Goal: Task Accomplishment & Management: Manage account settings

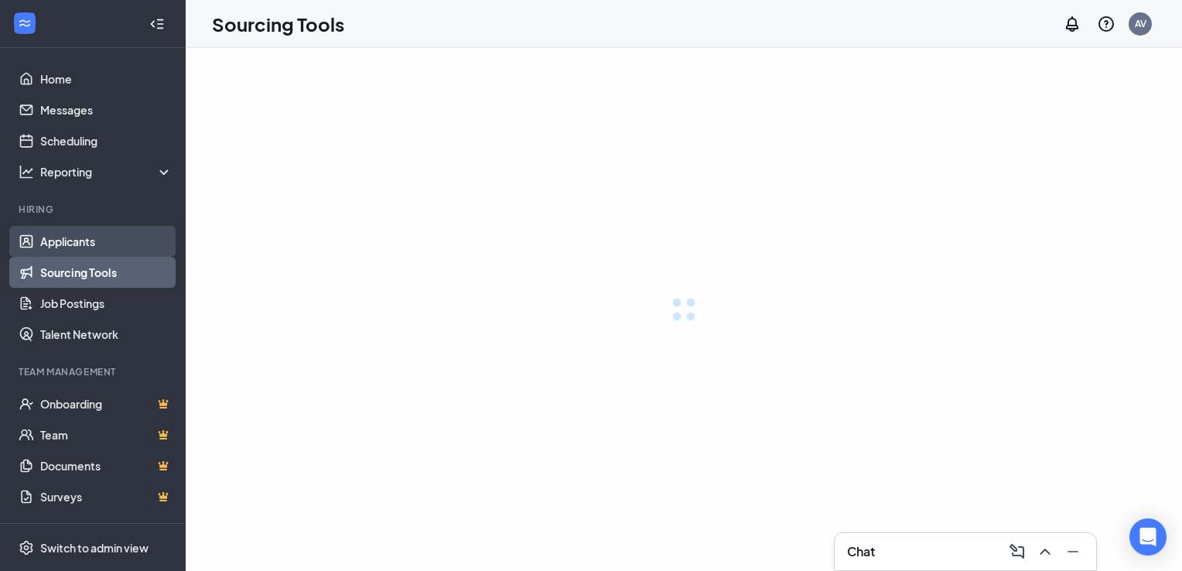
click at [81, 240] on link "Applicants" at bounding box center [106, 241] width 132 height 31
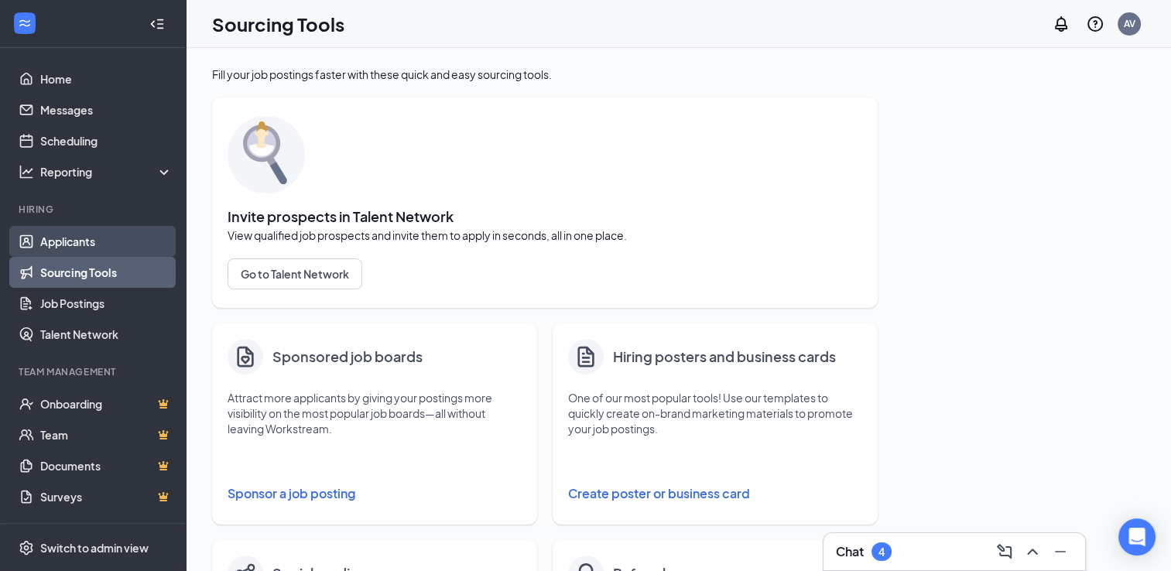
click at [70, 238] on link "Applicants" at bounding box center [106, 241] width 132 height 31
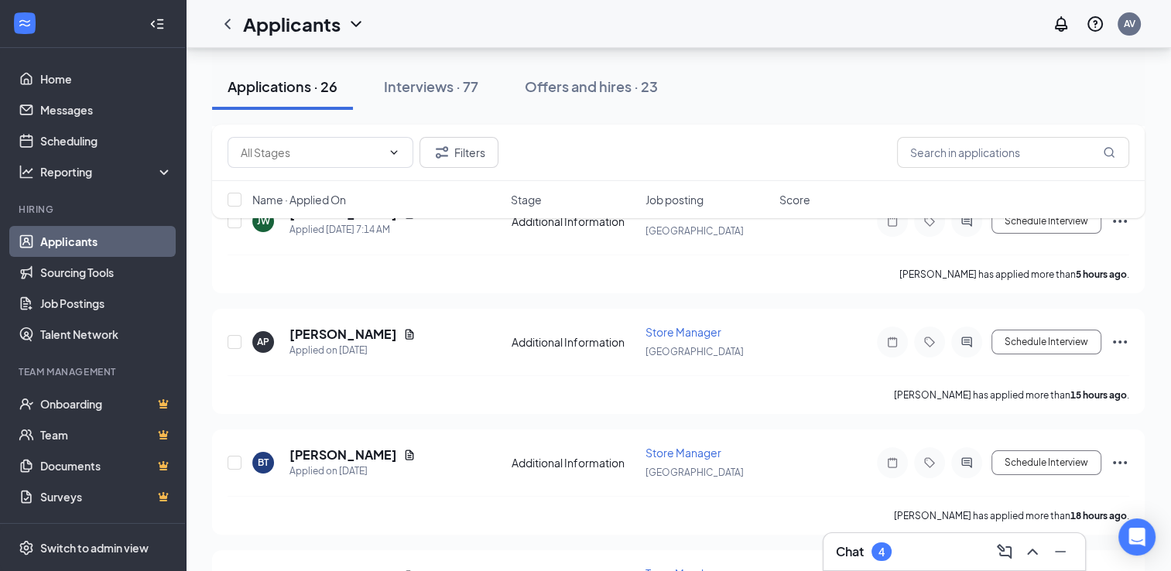
scroll to position [361, 0]
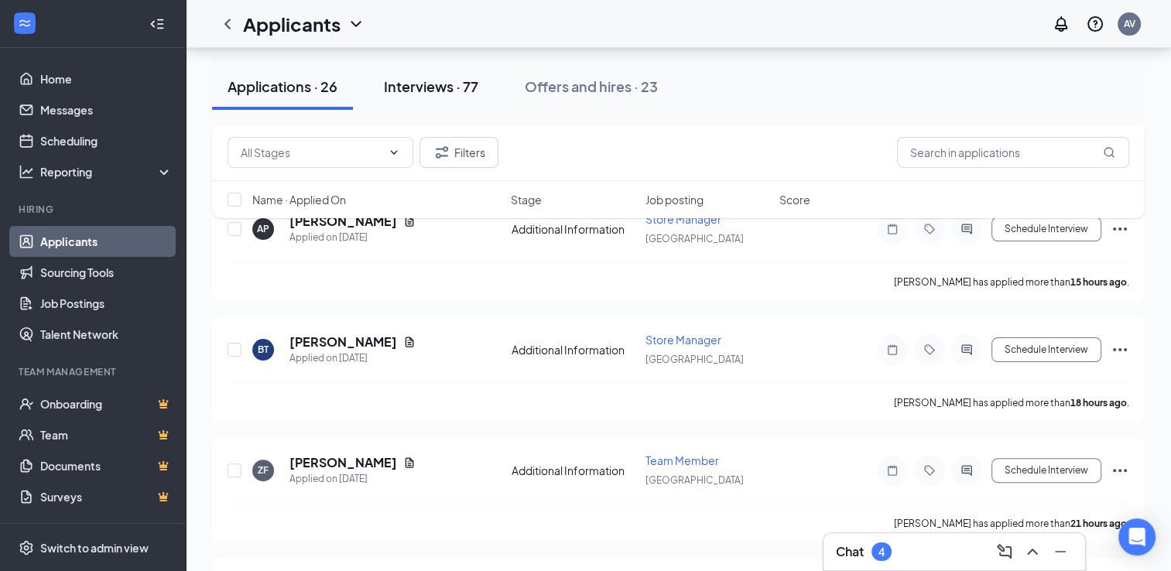
click at [443, 87] on div "Interviews · 77" at bounding box center [431, 86] width 94 height 19
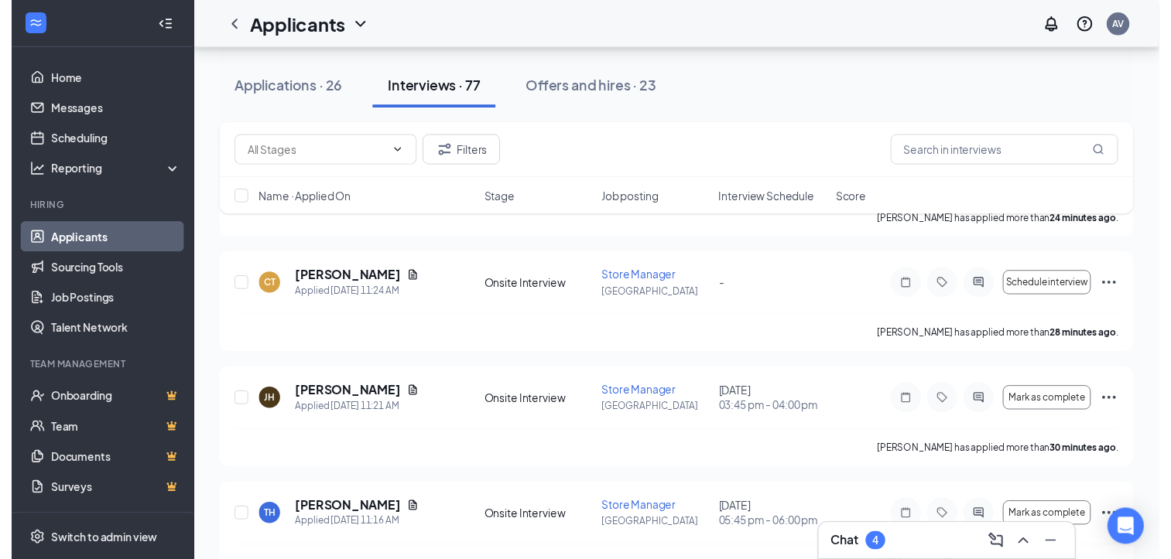
scroll to position [186, 0]
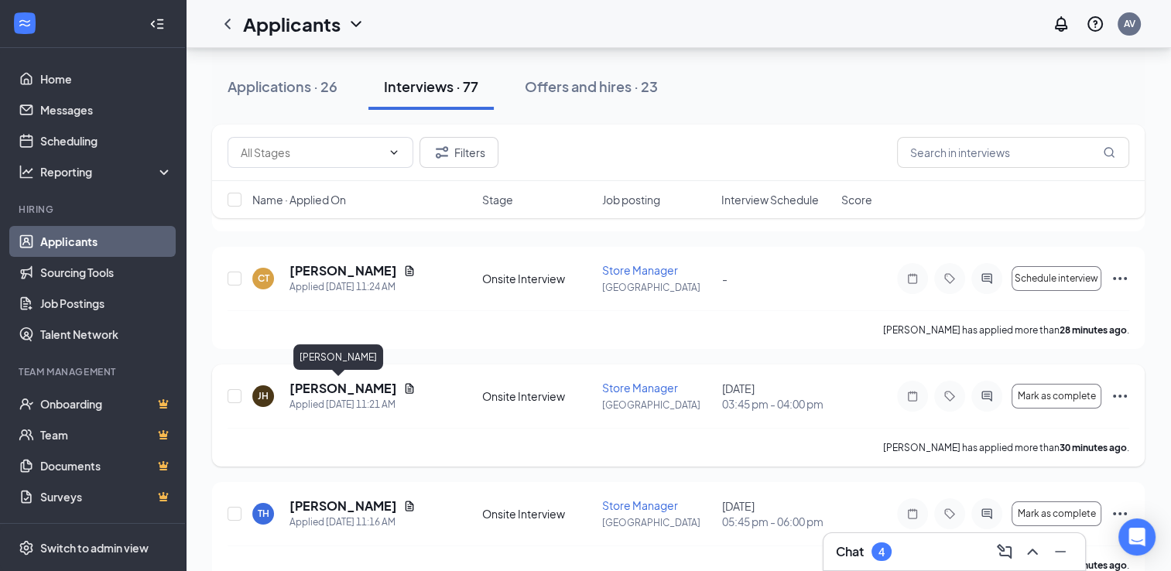
click at [344, 389] on h5 "[PERSON_NAME]" at bounding box center [343, 388] width 108 height 17
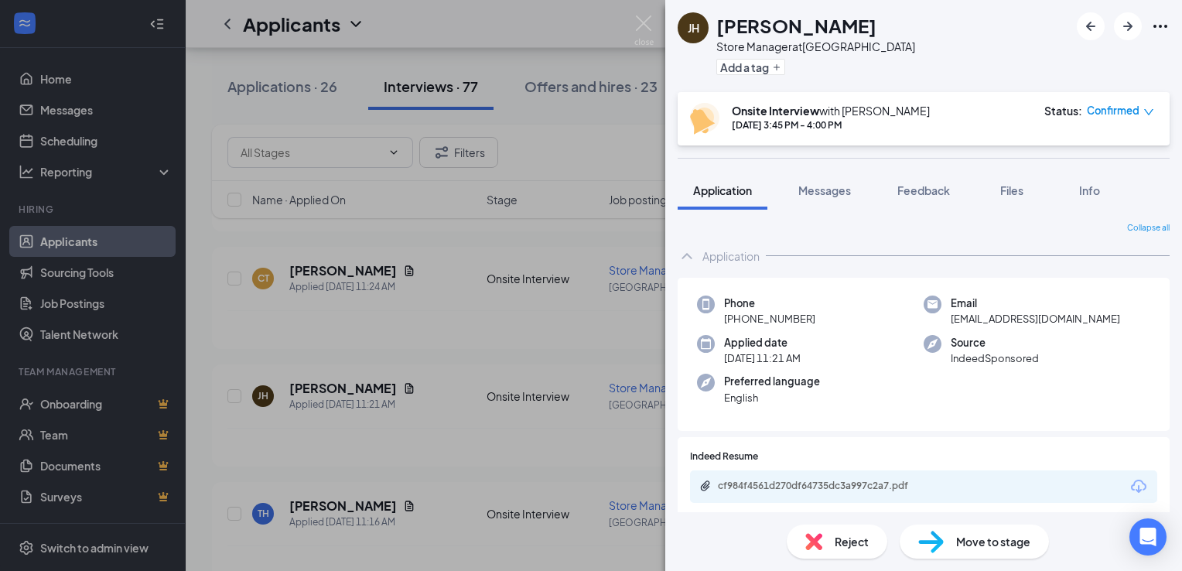
click at [375, 340] on div "[PERSON_NAME] Store Manager at [GEOGRAPHIC_DATA] Add a tag Onsite Interview wit…" at bounding box center [591, 285] width 1182 height 571
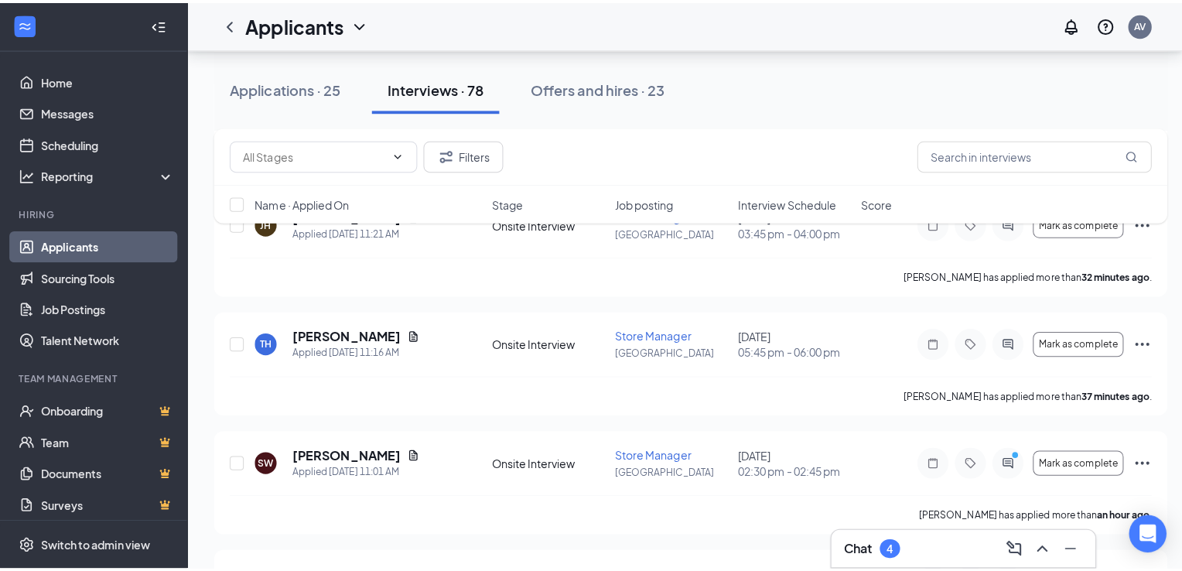
scroll to position [392, 0]
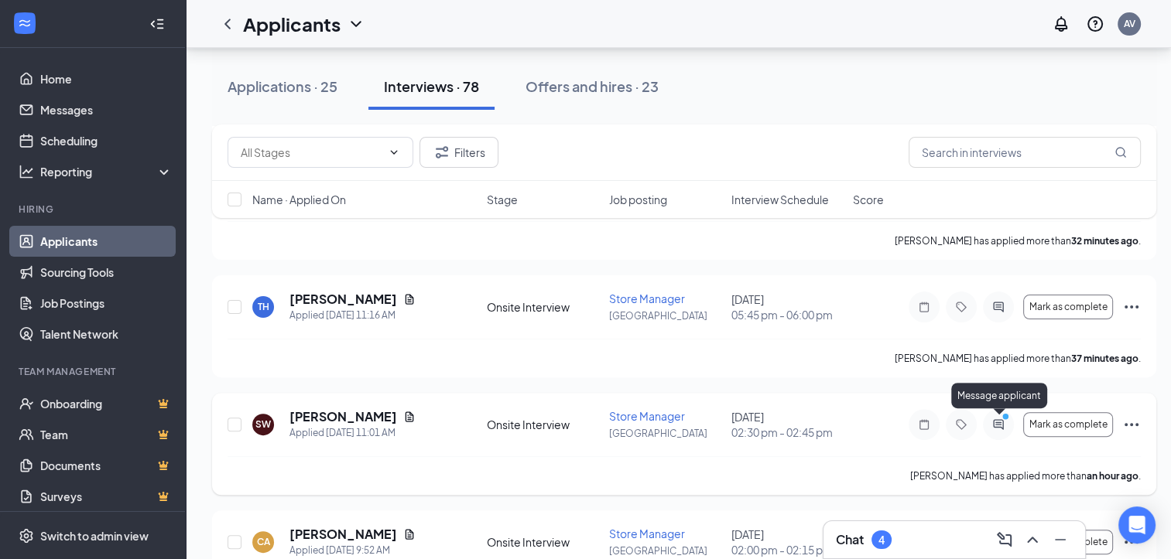
click at [1002, 423] on icon "PrimaryDot" at bounding box center [1007, 418] width 19 height 12
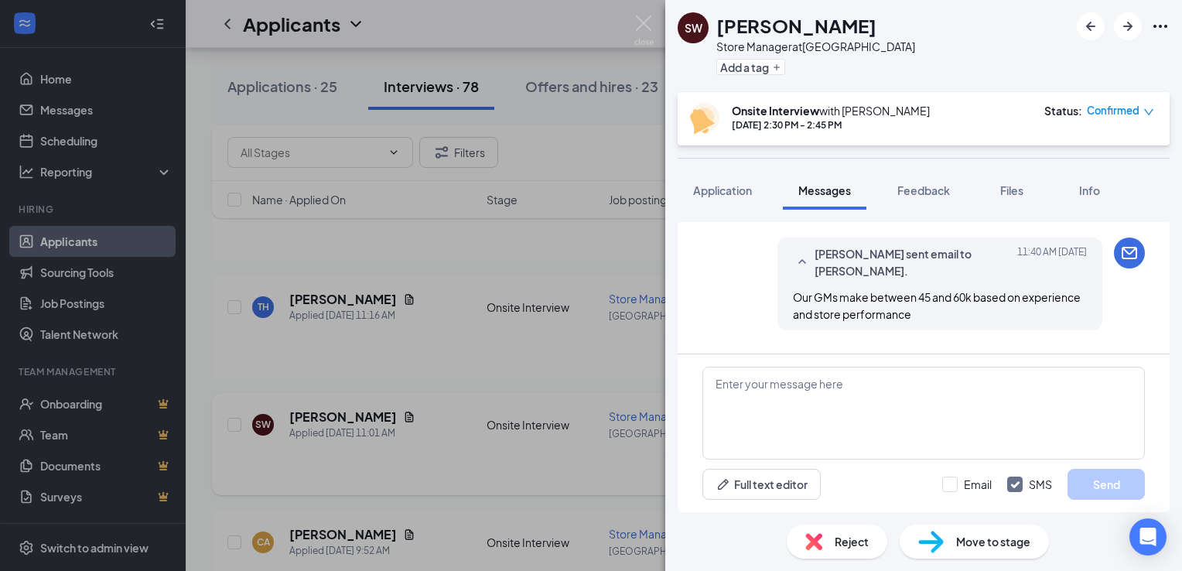
scroll to position [582, 0]
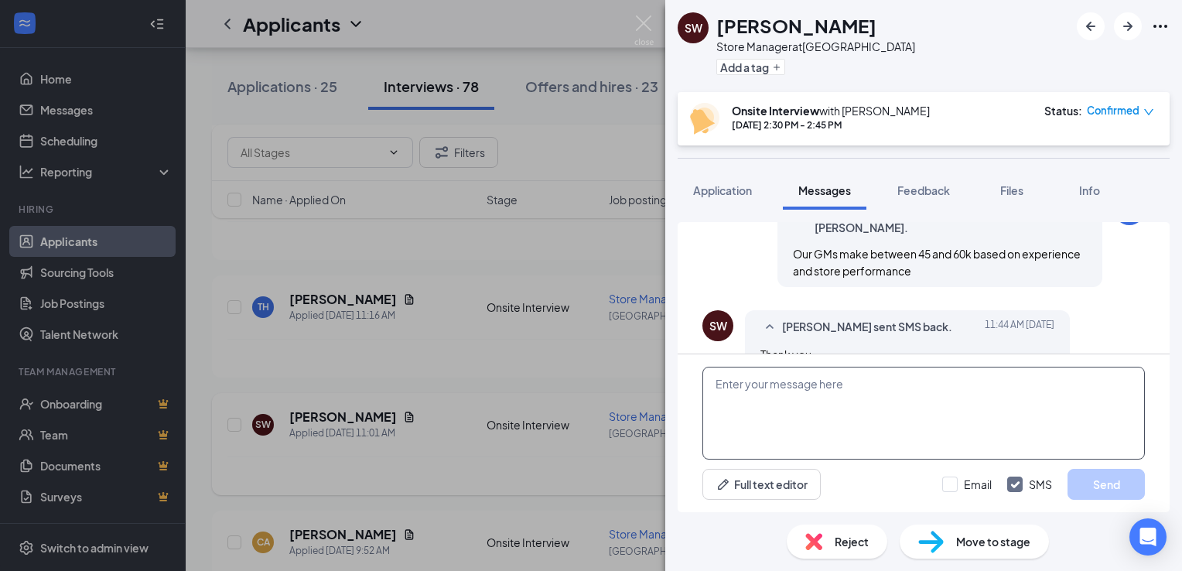
click at [760, 385] on textarea at bounding box center [924, 413] width 443 height 93
type textarea "Are you interested?"
click at [1083, 477] on button "Send" at bounding box center [1106, 484] width 77 height 31
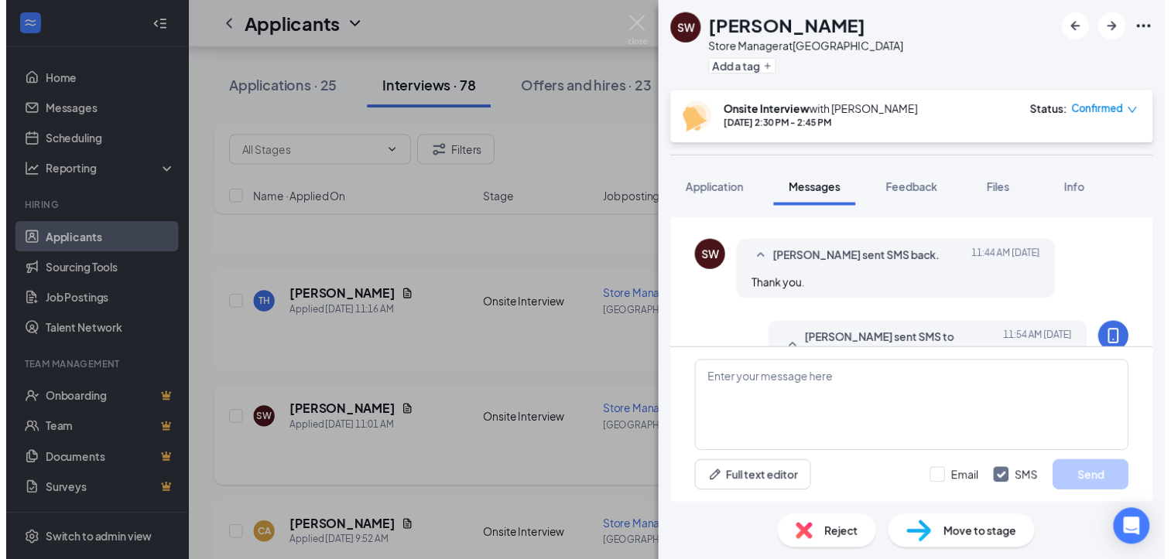
scroll to position [665, 0]
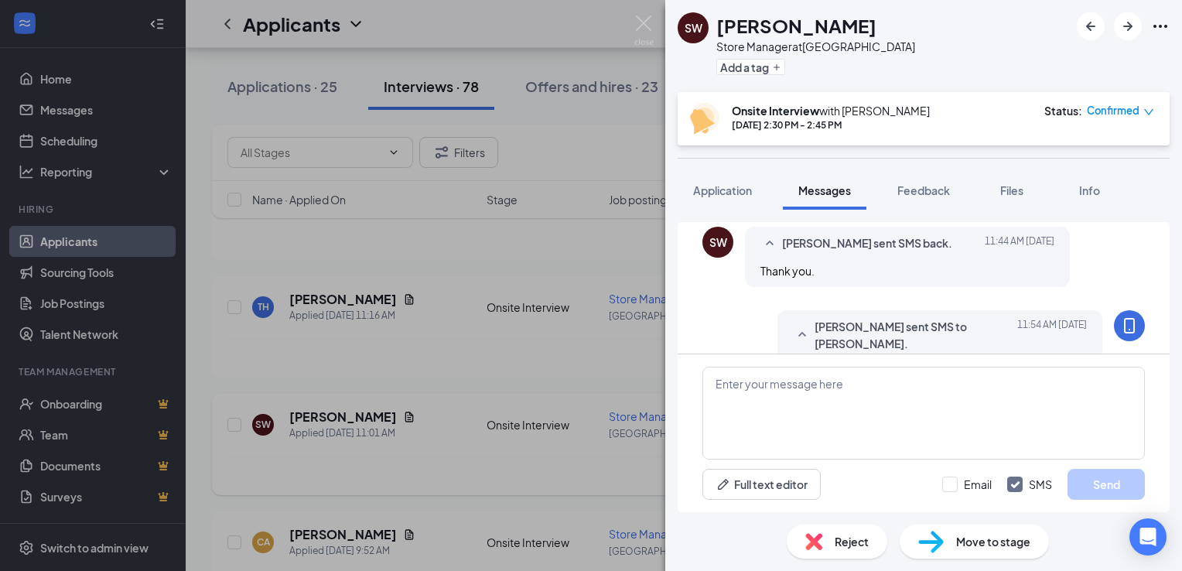
click at [588, 147] on div "[PERSON_NAME] Store Manager at [GEOGRAPHIC_DATA] Add a tag Onsite Interview wit…" at bounding box center [591, 285] width 1182 height 571
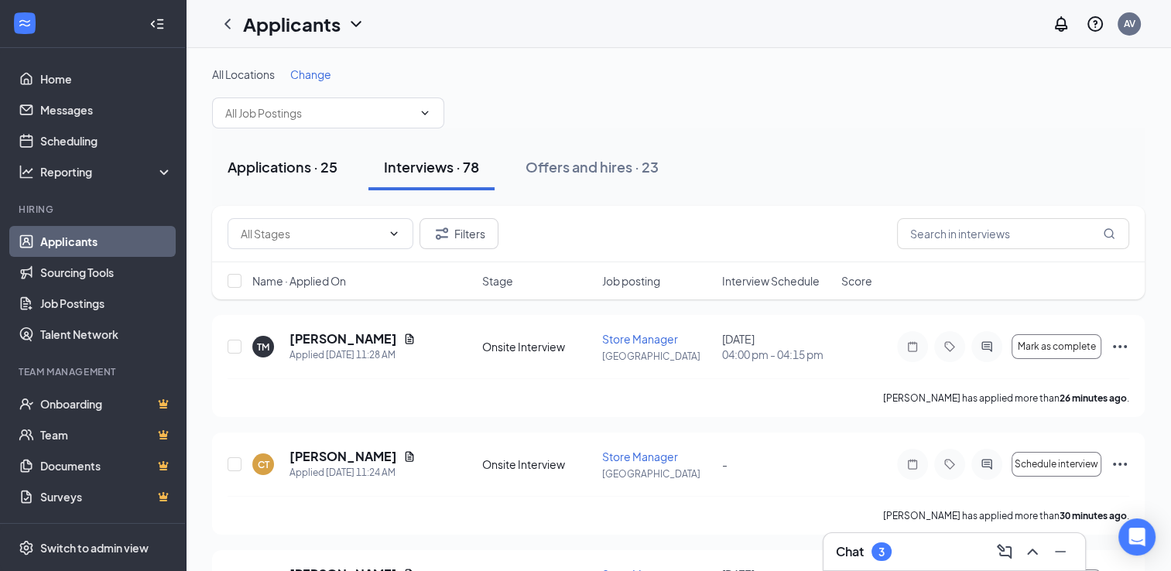
click at [304, 169] on div "Applications · 25" at bounding box center [283, 166] width 110 height 19
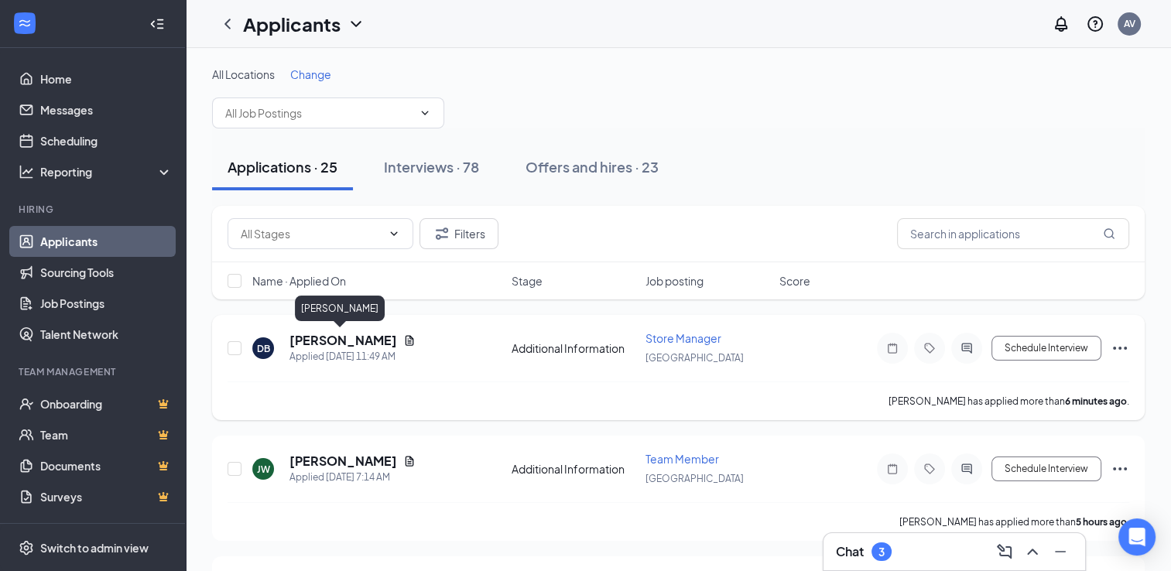
click at [344, 346] on h5 "[PERSON_NAME]" at bounding box center [343, 340] width 108 height 17
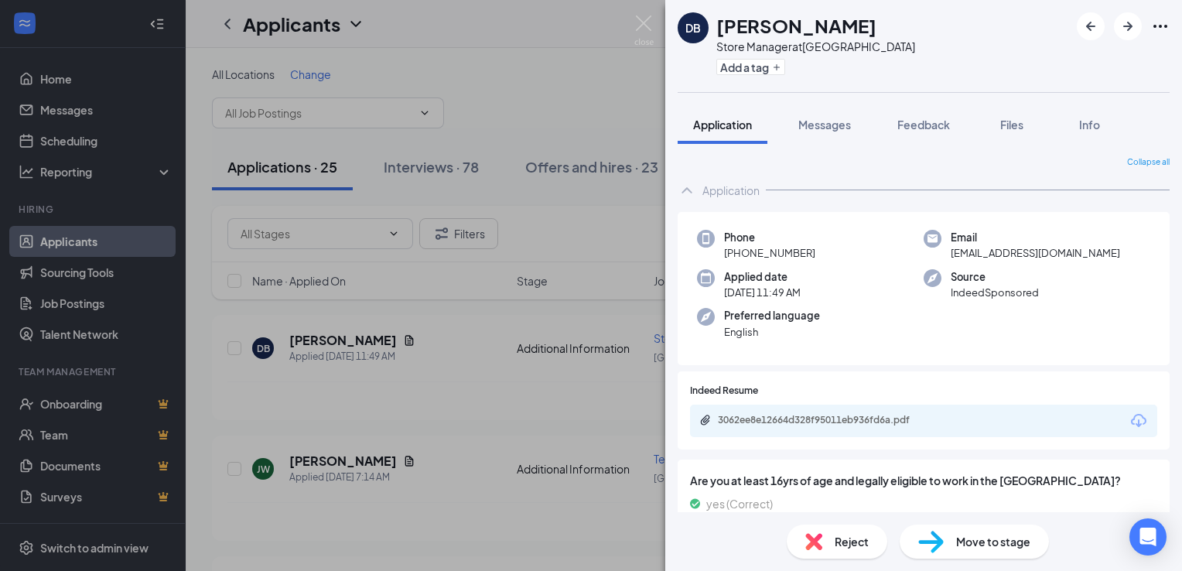
click at [925, 429] on div "3062ee8e12664d328f95011eb936fd6a.pdf" at bounding box center [923, 421] width 467 height 33
click at [908, 423] on div "3062ee8e12664d328f95011eb936fd6a.pdf" at bounding box center [826, 420] width 217 height 12
click at [589, 80] on div "DB [PERSON_NAME] Store Manager at [GEOGRAPHIC_DATA] Add a tag Application Messa…" at bounding box center [591, 285] width 1182 height 571
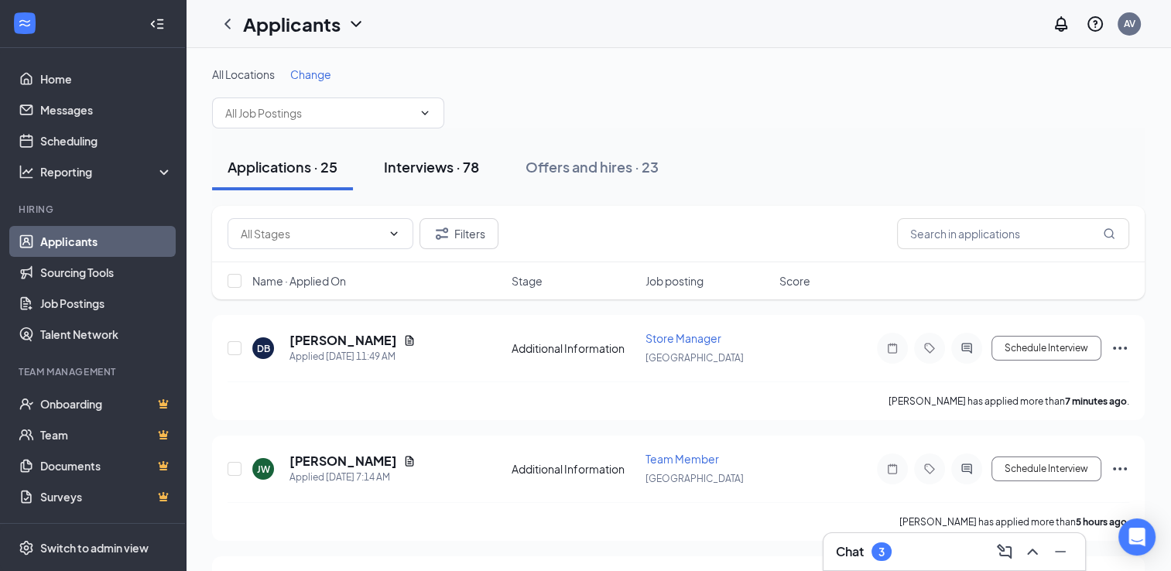
click at [427, 173] on div "Interviews · 78" at bounding box center [431, 166] width 95 height 19
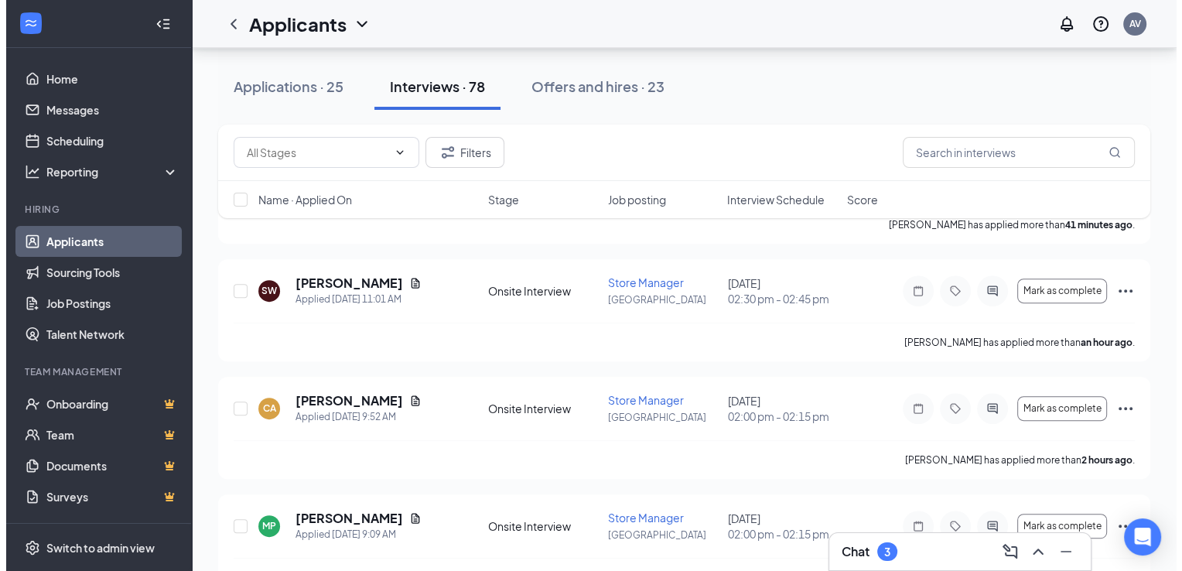
scroll to position [557, 0]
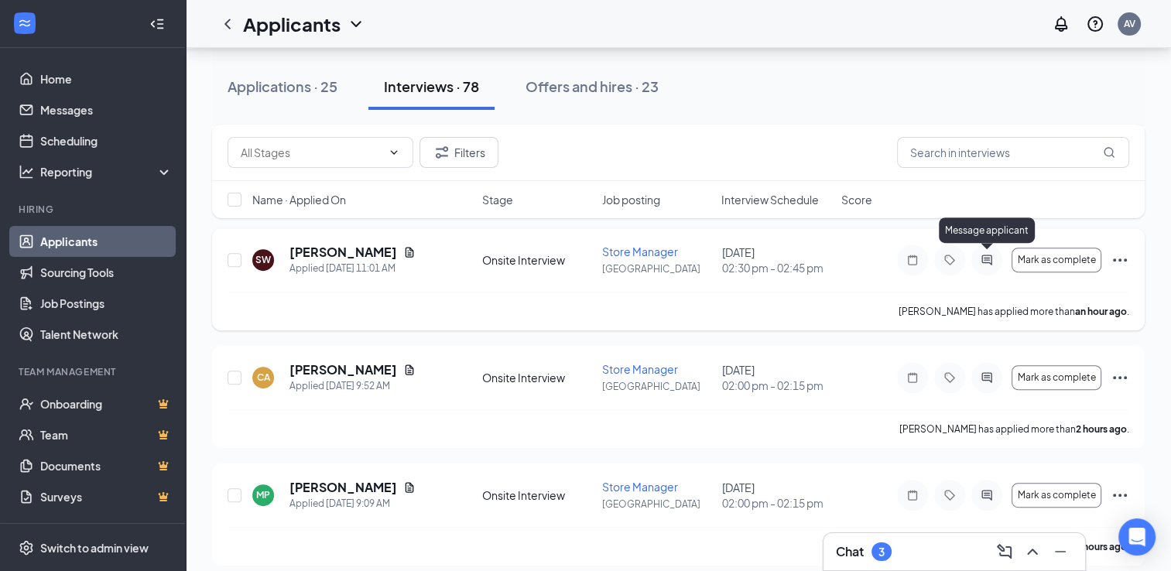
click at [987, 260] on icon "ActiveChat" at bounding box center [986, 260] width 19 height 12
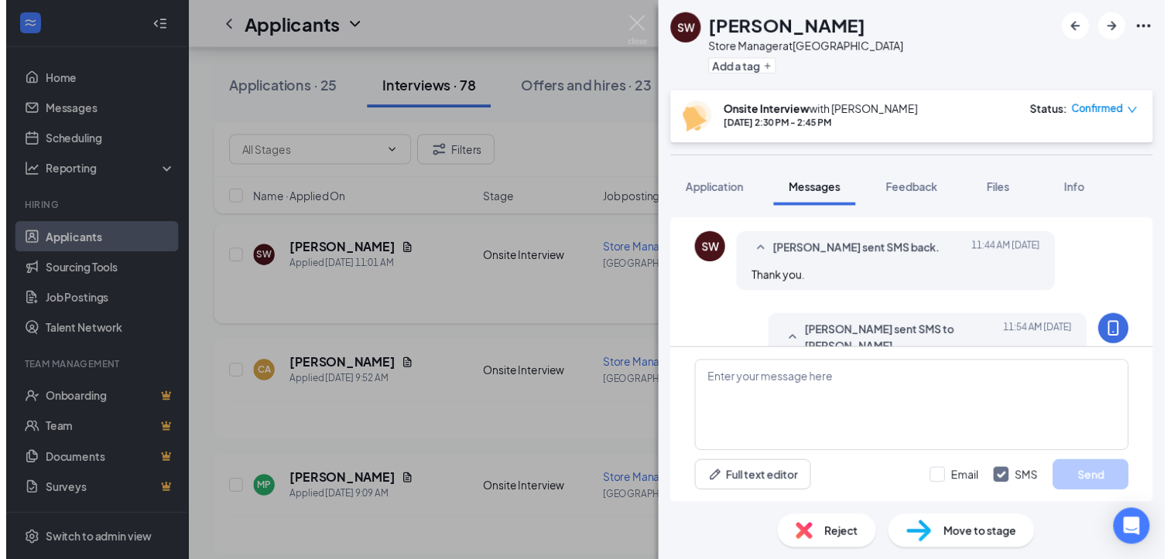
scroll to position [665, 0]
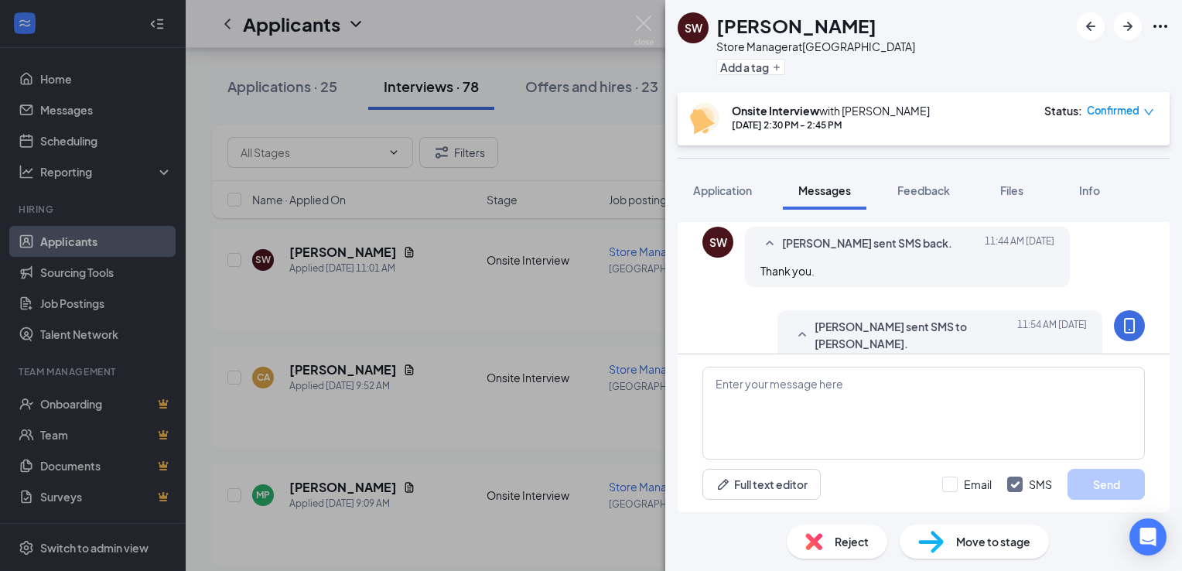
click at [607, 142] on div "[PERSON_NAME] White Store Manager at [GEOGRAPHIC_DATA] Add a tag Onsite Intervi…" at bounding box center [591, 285] width 1182 height 571
click at [592, 427] on div "[PERSON_NAME] White Store Manager at [GEOGRAPHIC_DATA] Add a tag Onsite Intervi…" at bounding box center [591, 285] width 1182 height 571
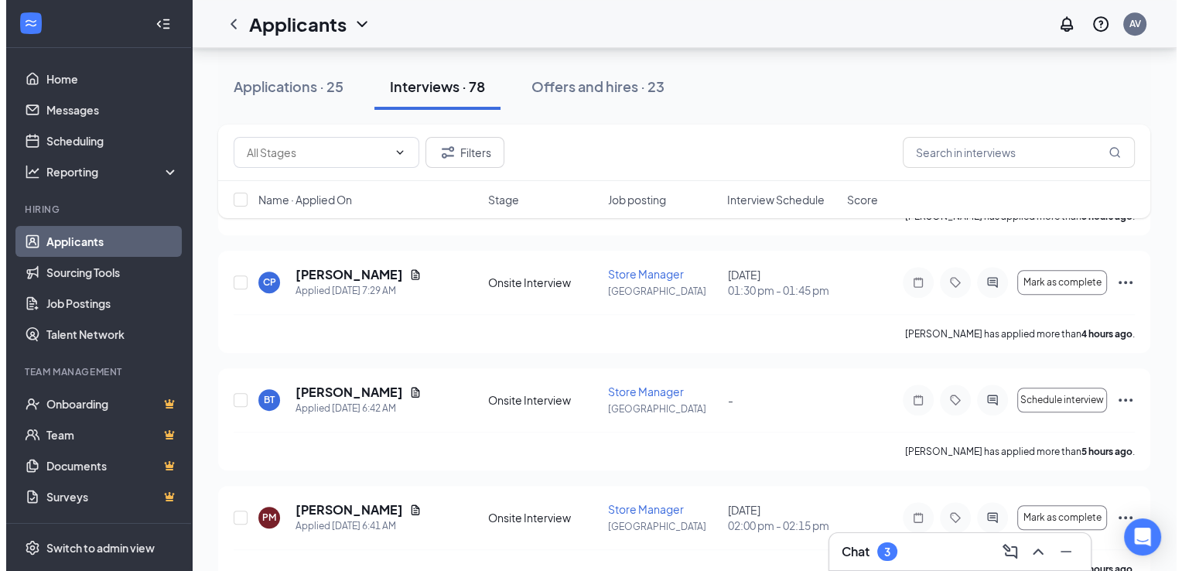
scroll to position [919, 0]
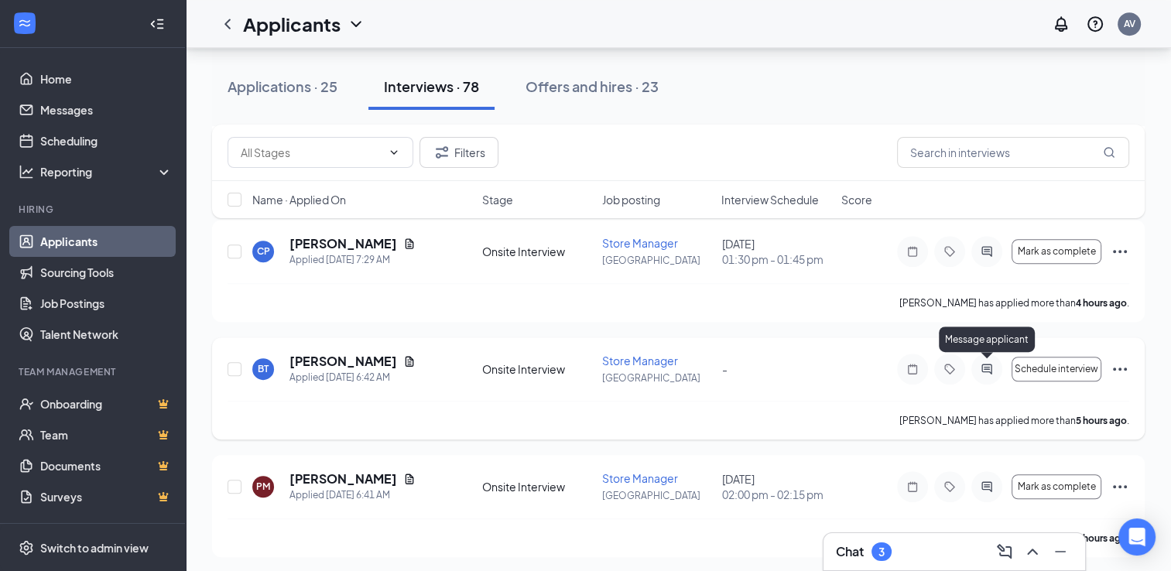
click at [989, 368] on icon "ActiveChat" at bounding box center [986, 369] width 19 height 12
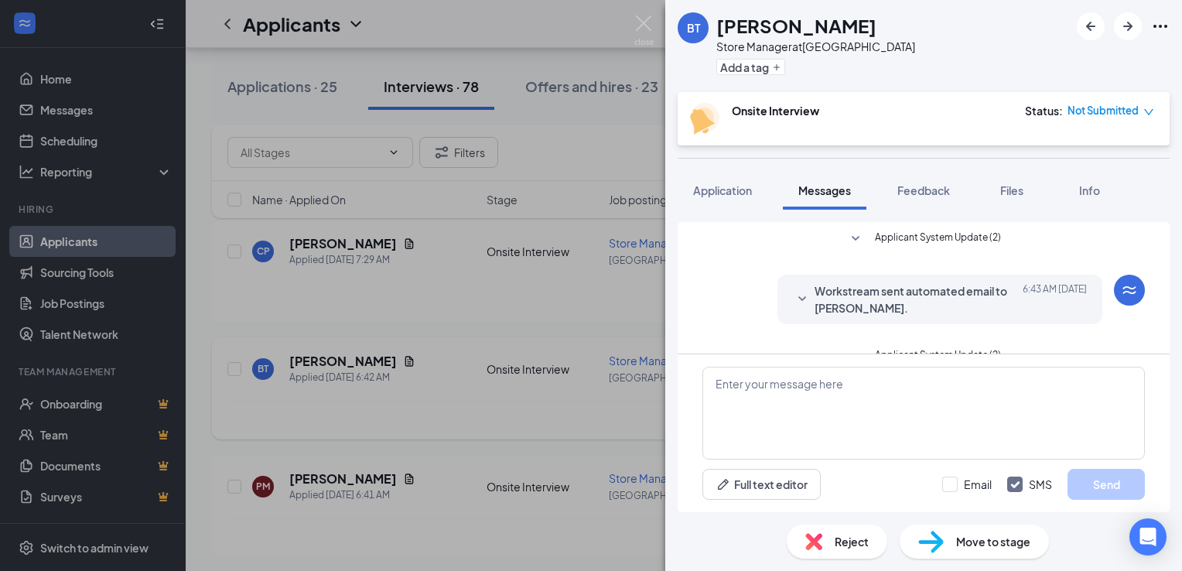
scroll to position [321, 0]
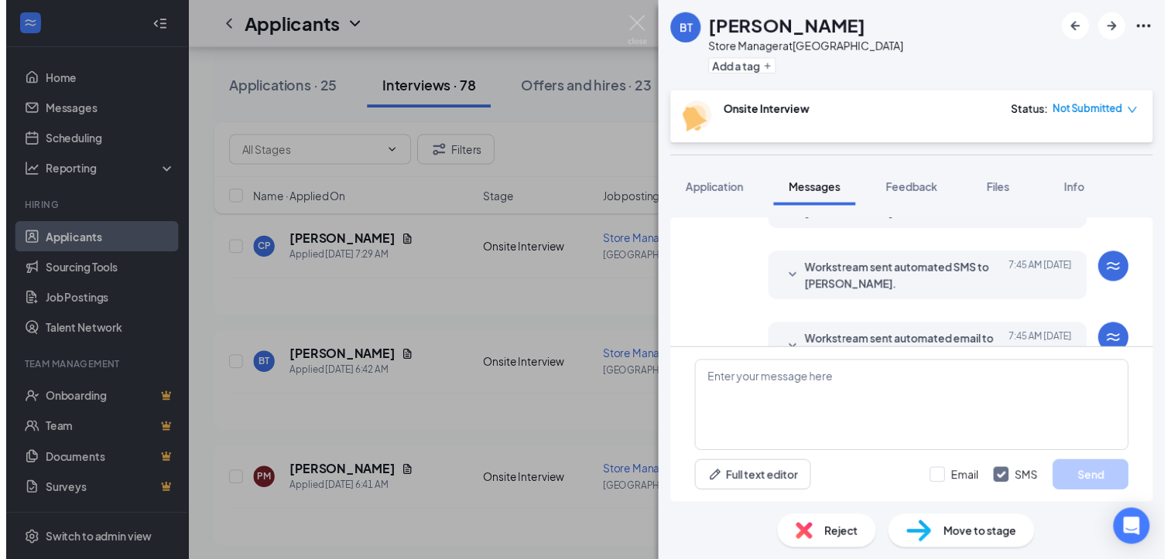
scroll to position [321, 0]
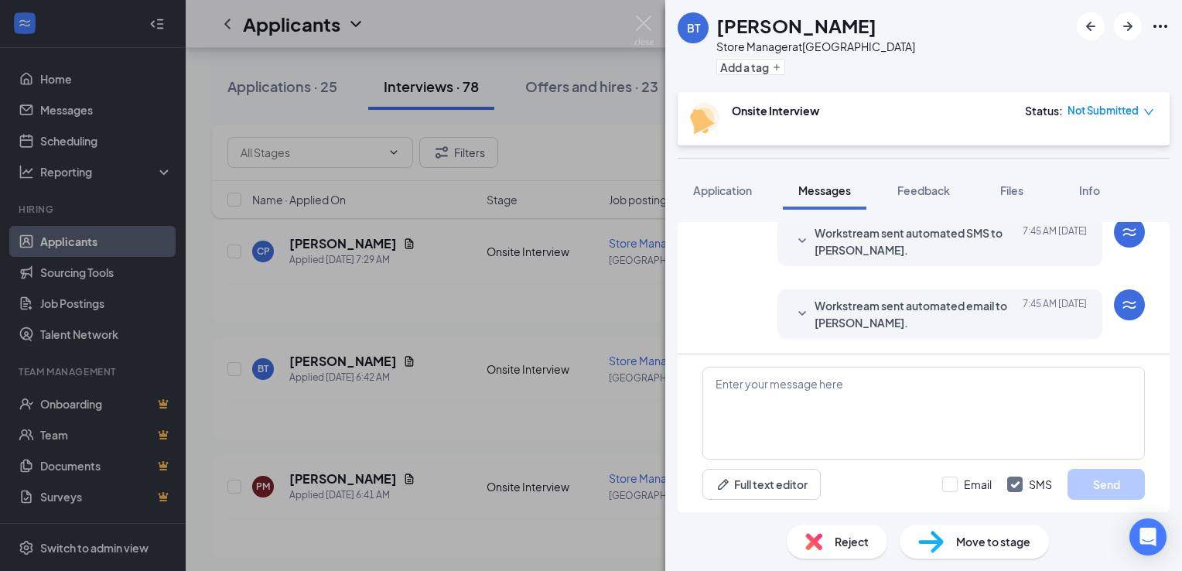
click at [561, 342] on div "BT [PERSON_NAME] Store Manager at [GEOGRAPHIC_DATA] Add a tag Onsite Interview …" at bounding box center [591, 285] width 1182 height 571
click at [543, 310] on div "BT [PERSON_NAME] Store Manager at [GEOGRAPHIC_DATA] Add a tag Onsite Interview …" at bounding box center [591, 285] width 1182 height 571
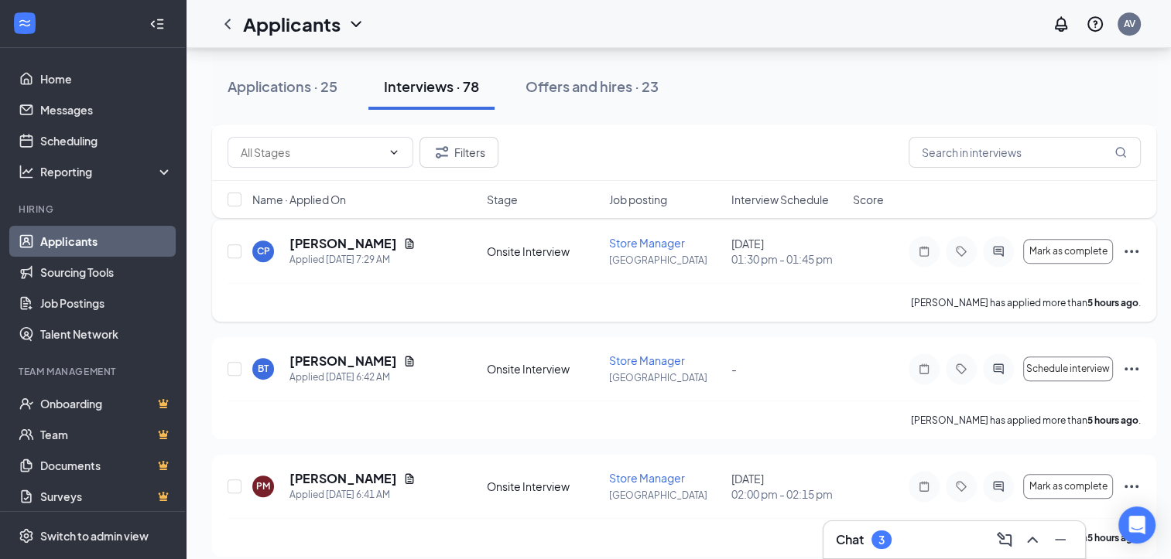
click at [594, 299] on div "[PERSON_NAME] has applied more than 5 hours ago ." at bounding box center [684, 302] width 913 height 39
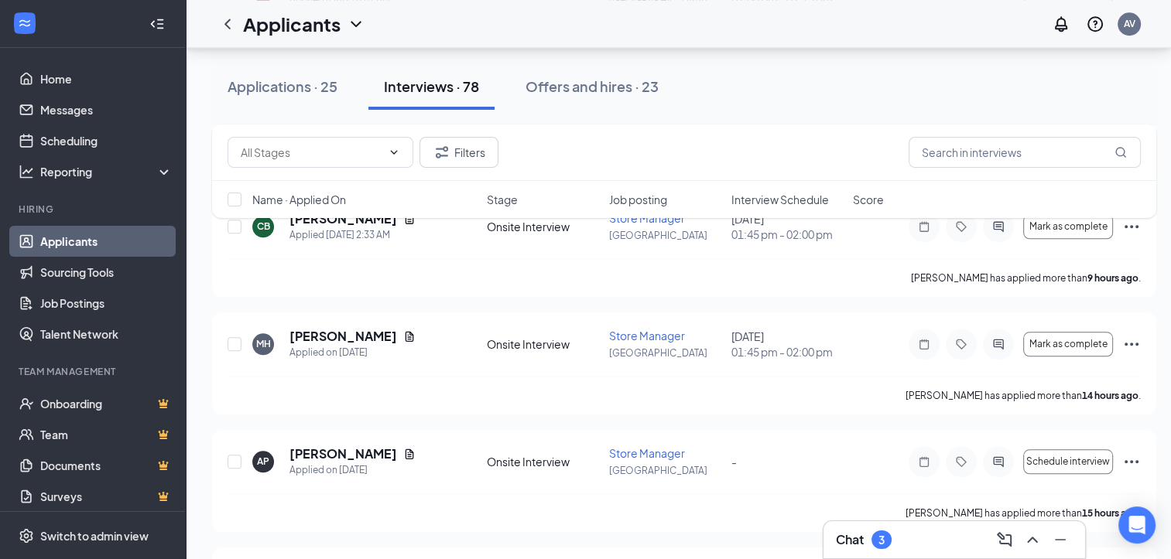
scroll to position [1465, 0]
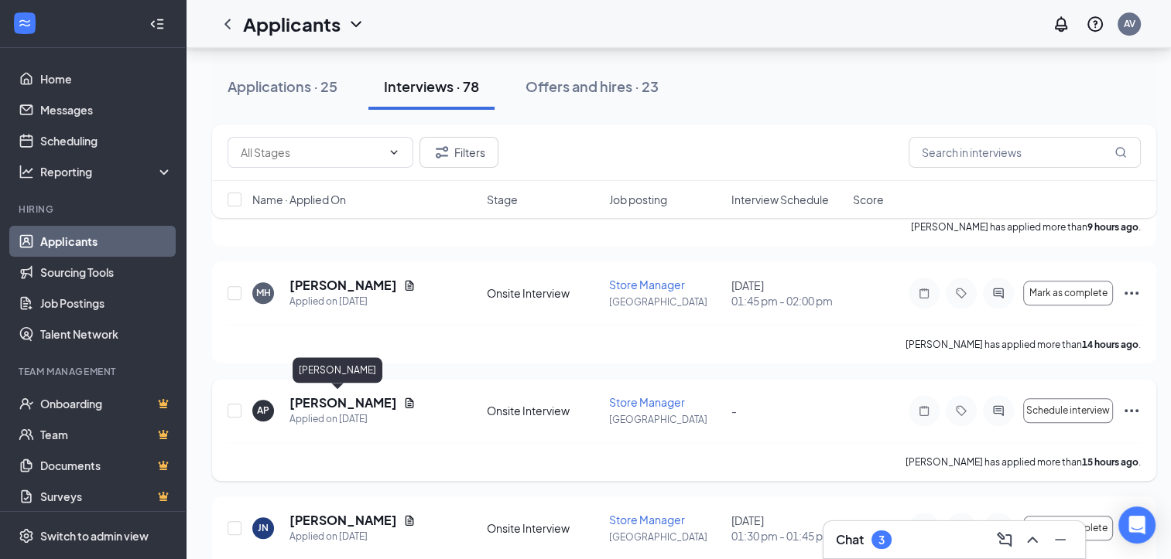
click at [333, 397] on h5 "[PERSON_NAME]" at bounding box center [343, 403] width 108 height 17
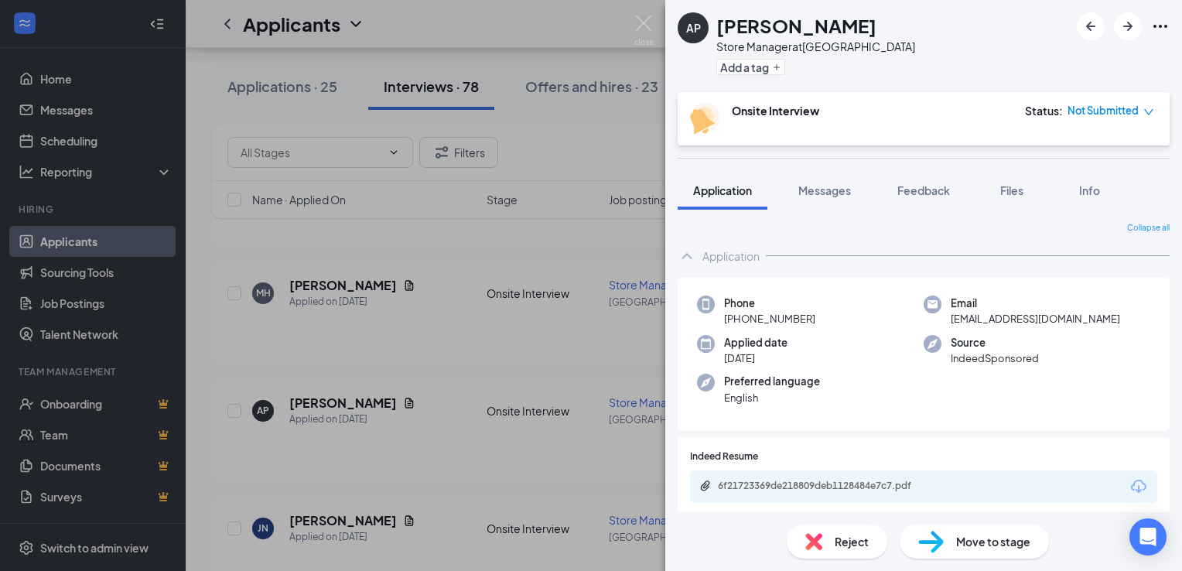
click at [1130, 485] on icon "Download" at bounding box center [1139, 486] width 19 height 19
click at [457, 80] on div "AP [PERSON_NAME] Pick Store Manager at [GEOGRAPHIC_DATA] Add a tag Onsite Inter…" at bounding box center [591, 285] width 1182 height 571
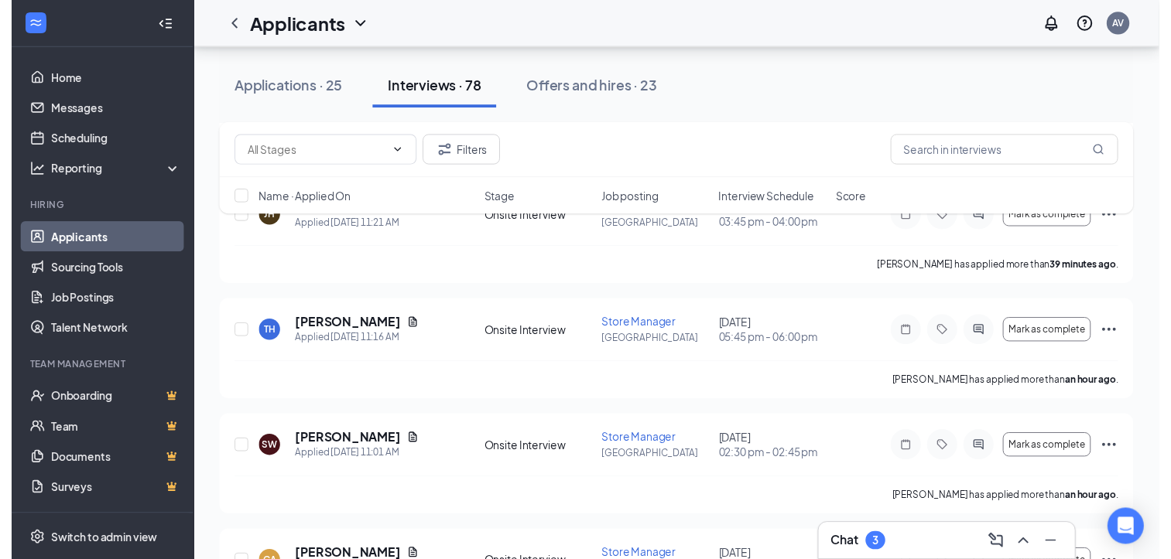
scroll to position [269, 0]
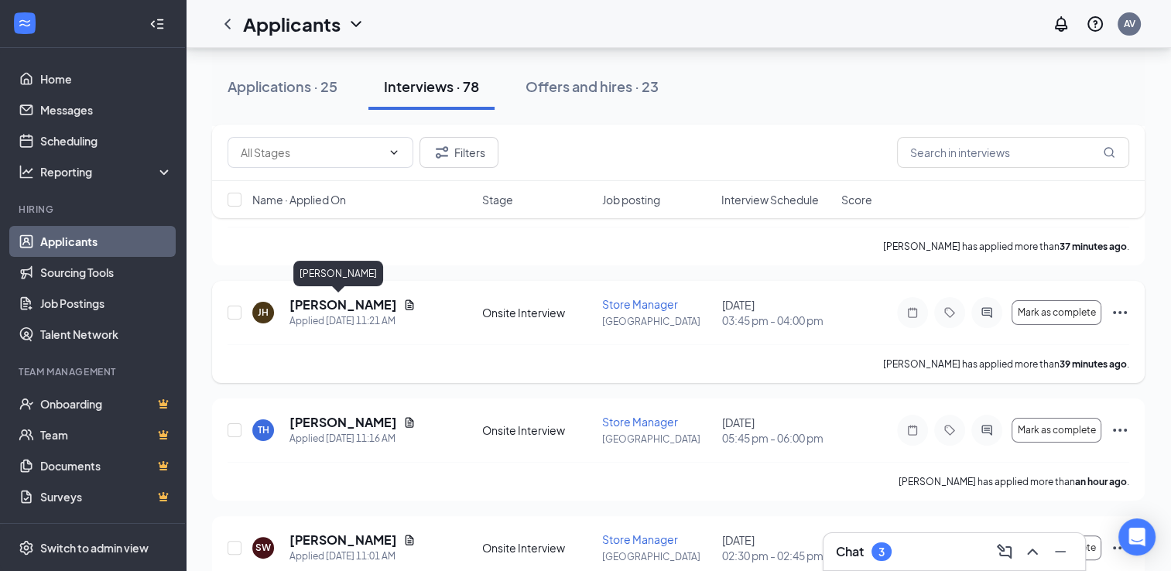
click at [325, 310] on h5 "[PERSON_NAME]" at bounding box center [343, 304] width 108 height 17
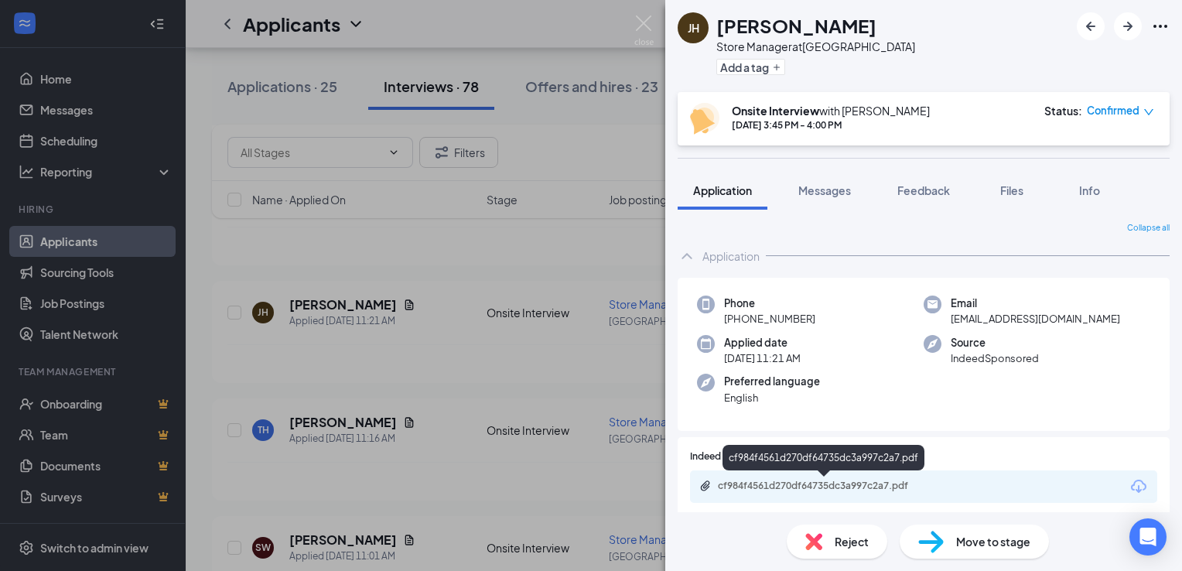
click at [836, 487] on div "cf984f4561d270df64735dc3a997c2a7.pdf" at bounding box center [826, 486] width 217 height 12
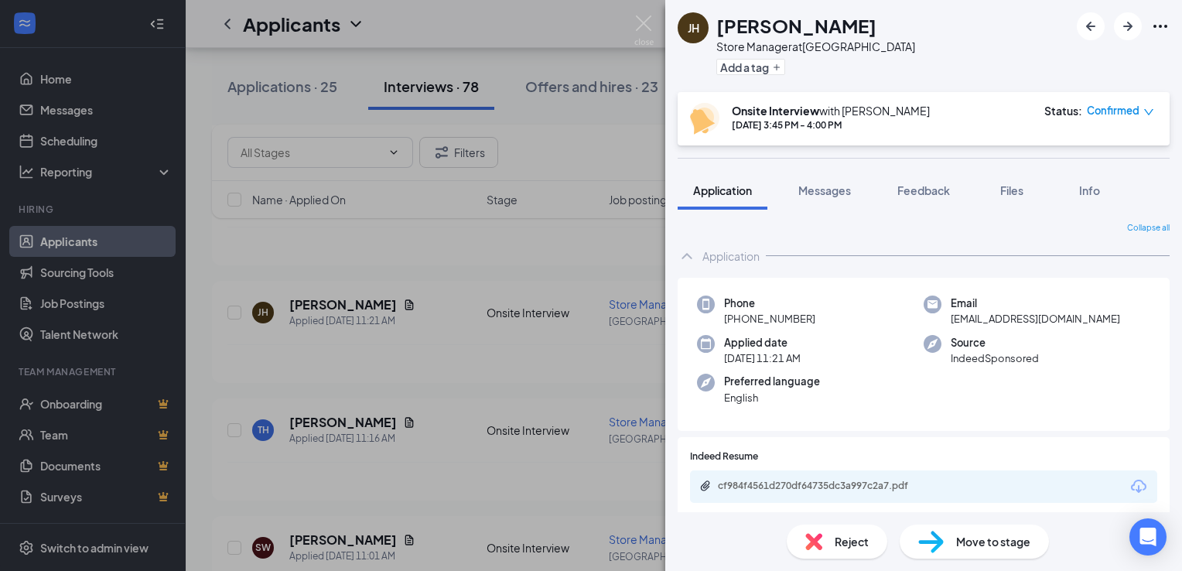
click at [86, 238] on div "[PERSON_NAME] Store Manager at [GEOGRAPHIC_DATA] Add a tag Onsite Interview wit…" at bounding box center [591, 285] width 1182 height 571
click at [225, 265] on div "[PERSON_NAME] Store Manager at [GEOGRAPHIC_DATA] Add a tag Onsite Interview wit…" at bounding box center [591, 285] width 1182 height 571
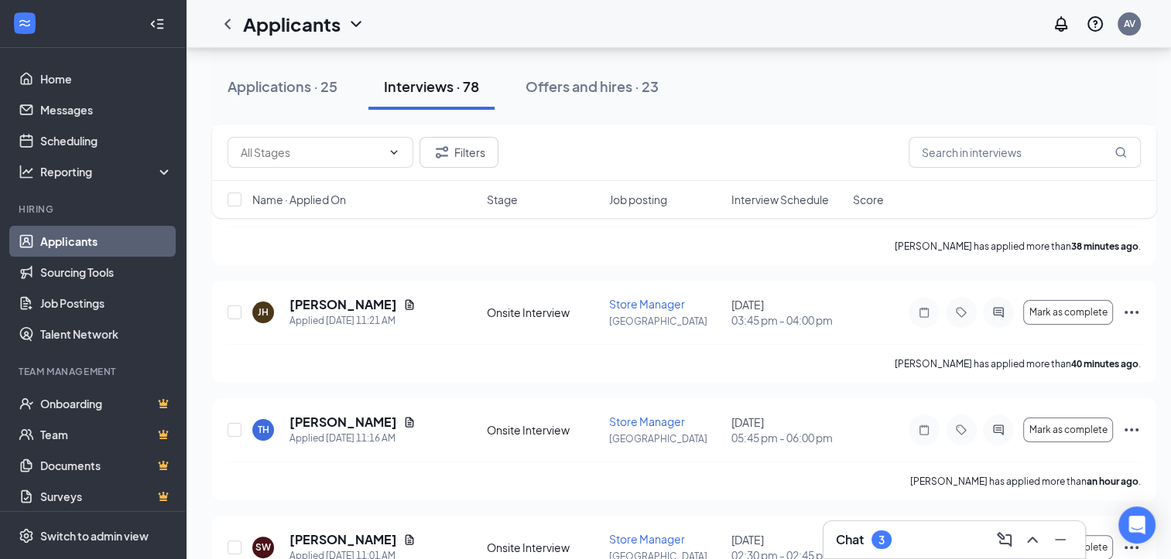
click at [83, 234] on link "Applicants" at bounding box center [106, 241] width 132 height 31
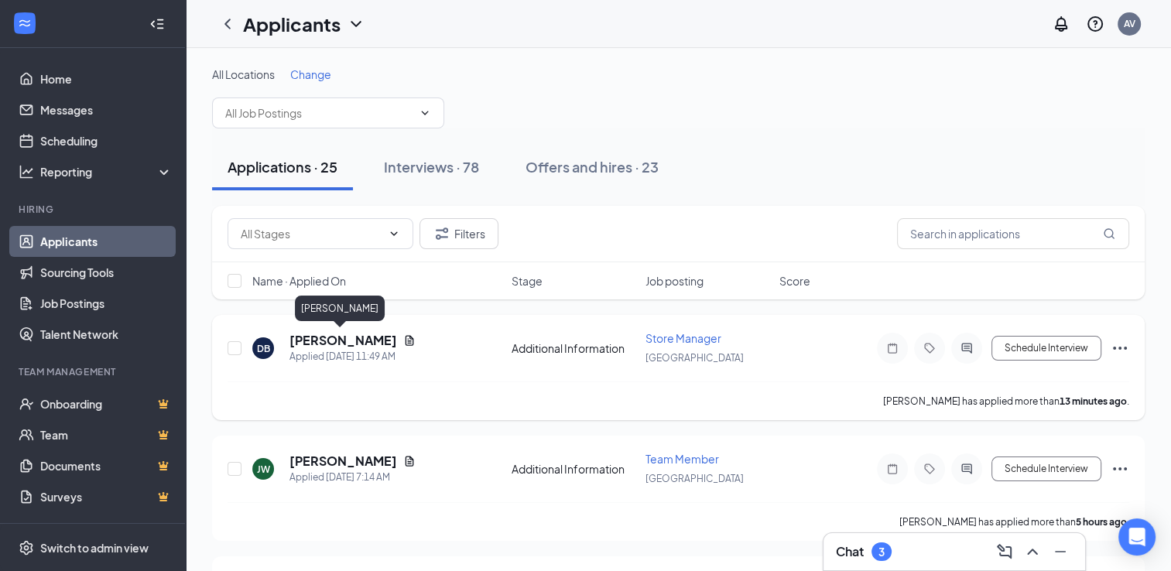
click at [364, 343] on h5 "[PERSON_NAME]" at bounding box center [343, 340] width 108 height 17
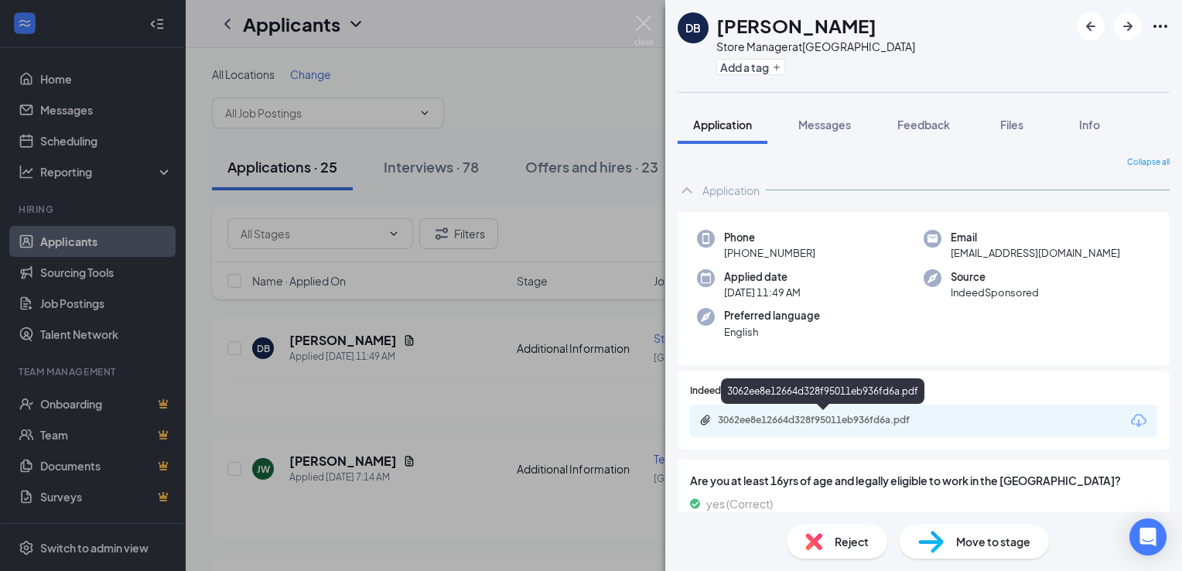
click at [857, 420] on div "3062ee8e12664d328f95011eb936fd6a.pdf" at bounding box center [826, 420] width 217 height 12
click at [628, 98] on div "DB [PERSON_NAME] Store Manager at [GEOGRAPHIC_DATA] Add a tag Application Messa…" at bounding box center [591, 285] width 1182 height 571
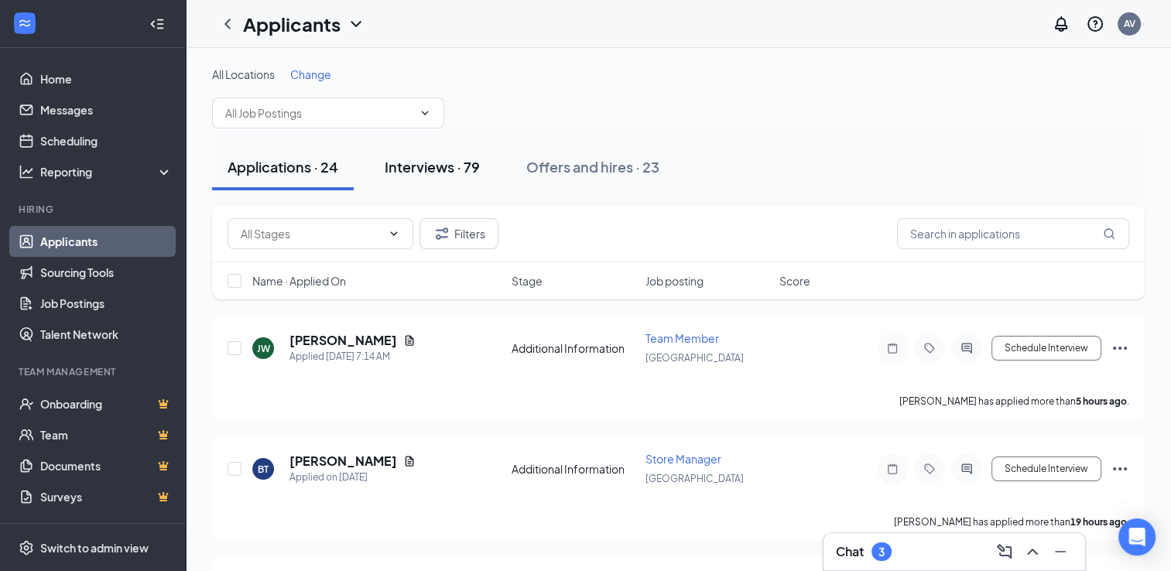
click at [446, 163] on div "Interviews · 79" at bounding box center [432, 166] width 95 height 19
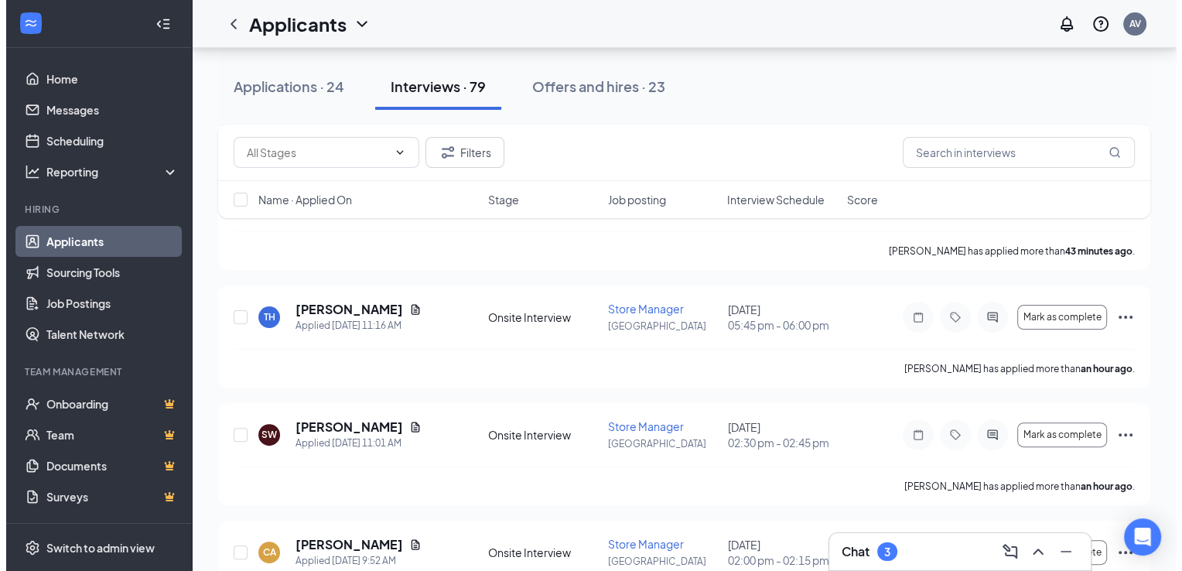
scroll to position [392, 0]
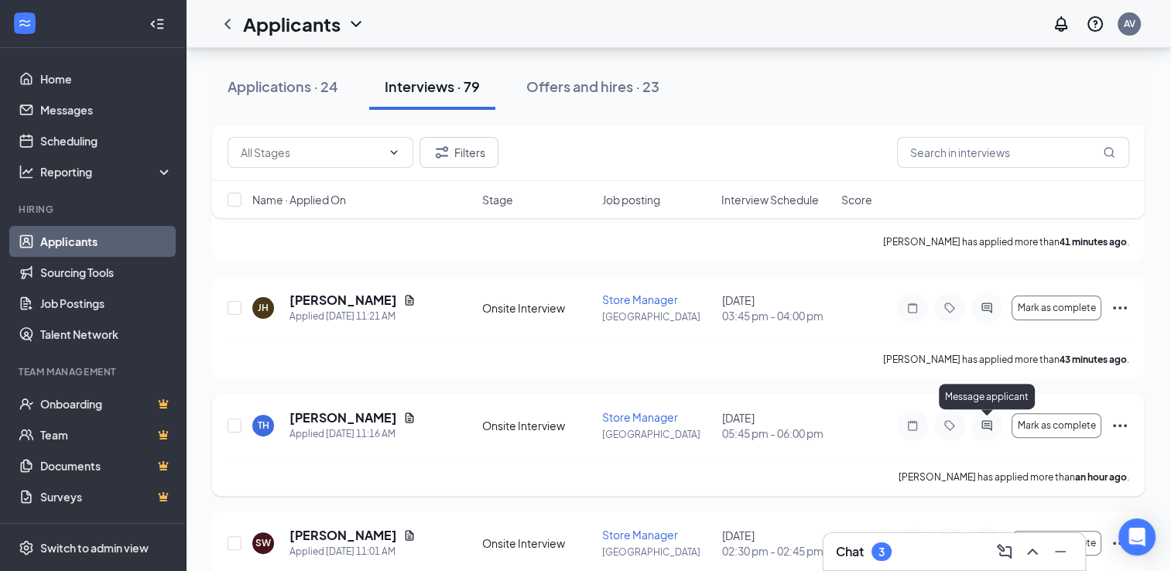
click at [988, 429] on icon "ActiveChat" at bounding box center [986, 425] width 19 height 12
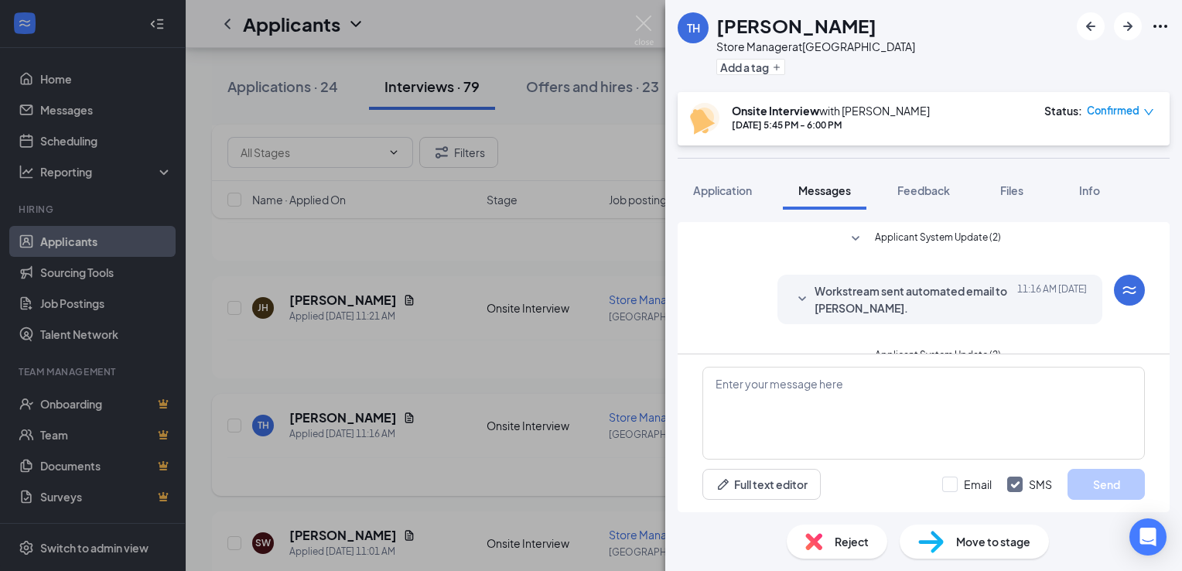
scroll to position [365, 0]
click at [559, 377] on div "TH [PERSON_NAME] Store Manager at [GEOGRAPHIC_DATA] Add a tag Onsite Interview …" at bounding box center [591, 285] width 1182 height 571
click at [602, 361] on div "TH [PERSON_NAME] Store Manager at [GEOGRAPHIC_DATA] Add a tag Onsite Interview …" at bounding box center [591, 285] width 1182 height 571
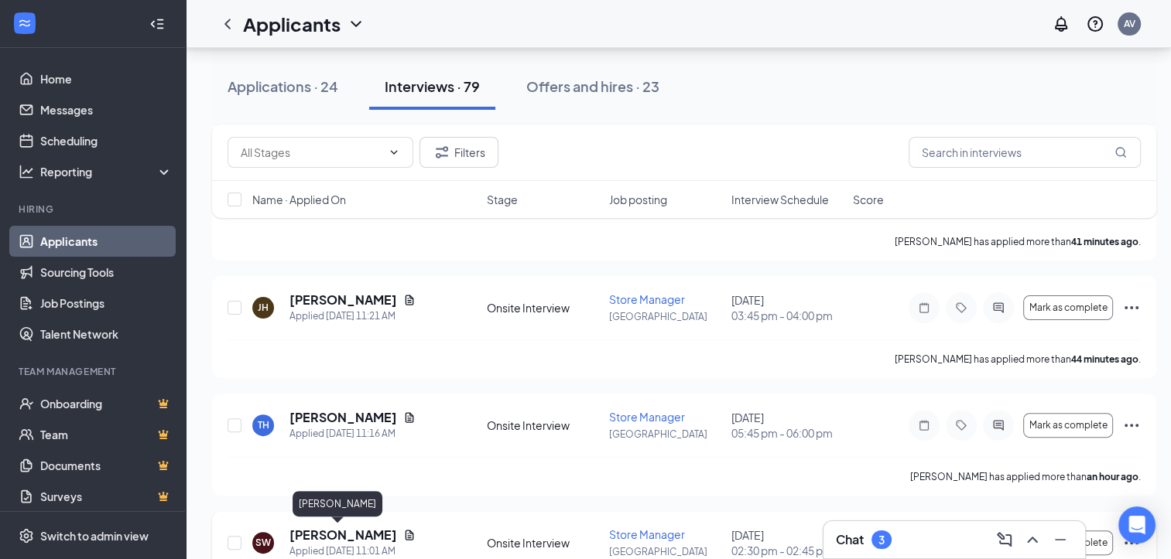
click at [326, 534] on h5 "[PERSON_NAME]" at bounding box center [343, 535] width 108 height 17
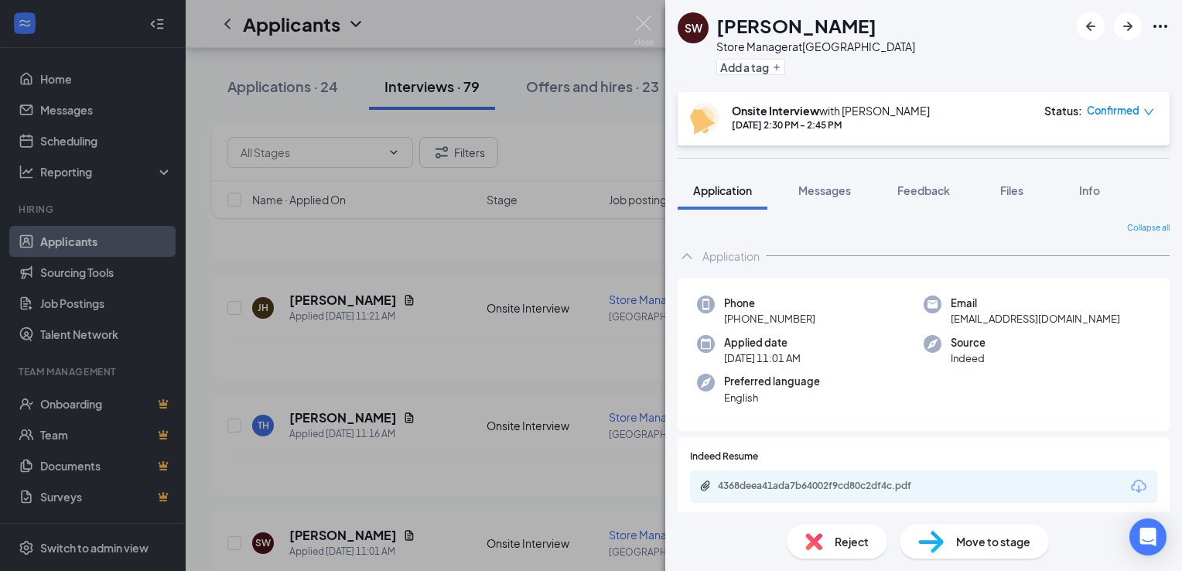
click at [572, 521] on div "[PERSON_NAME] White Store Manager at [GEOGRAPHIC_DATA] Add a tag Onsite Intervi…" at bounding box center [591, 285] width 1182 height 571
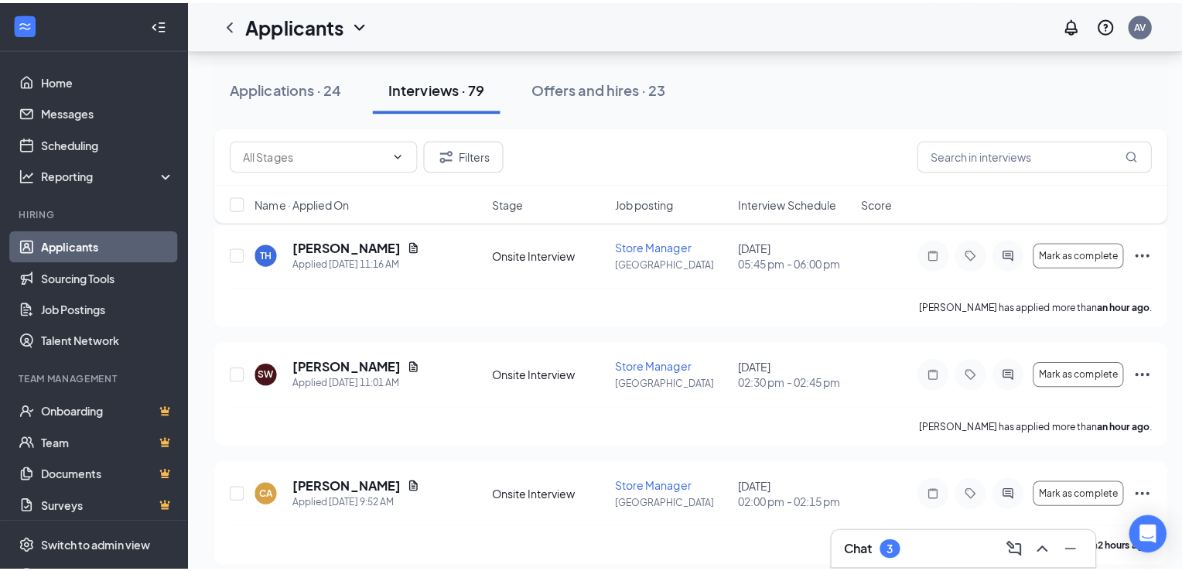
scroll to position [681, 0]
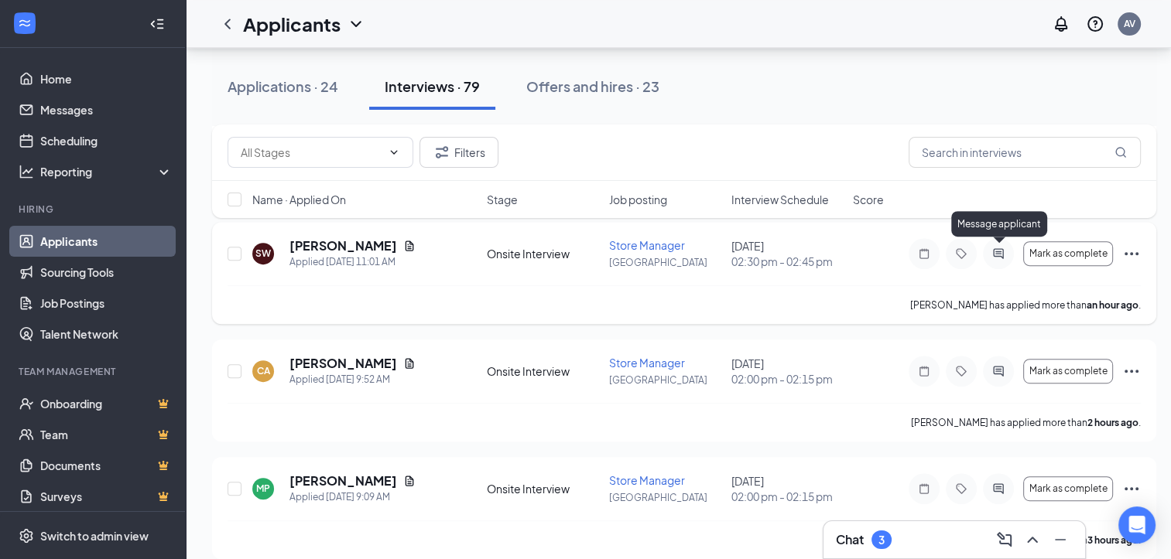
click at [998, 251] on icon "ActiveChat" at bounding box center [998, 253] width 10 height 10
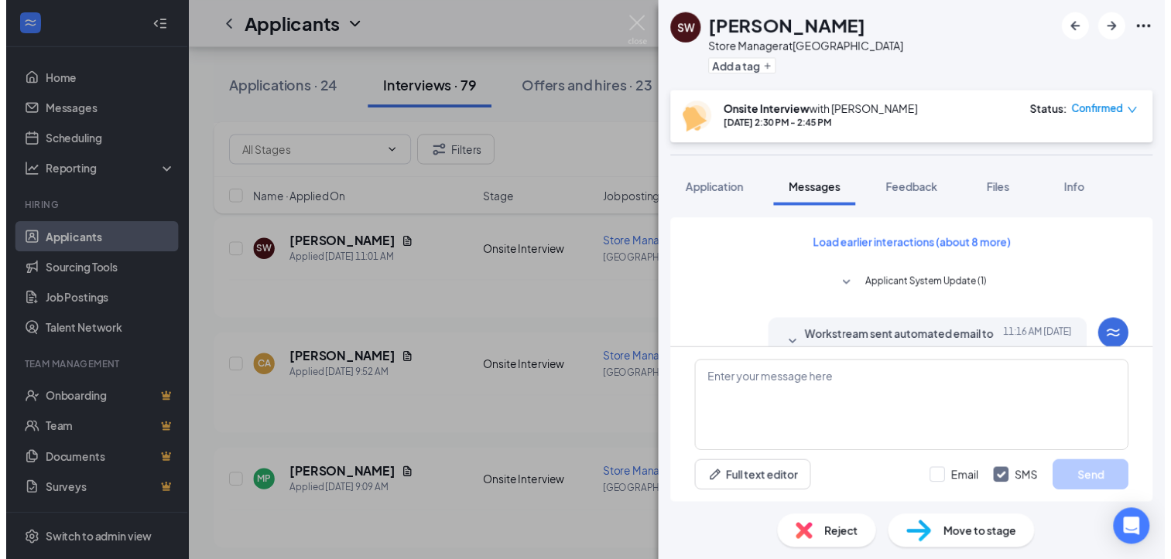
scroll to position [665, 0]
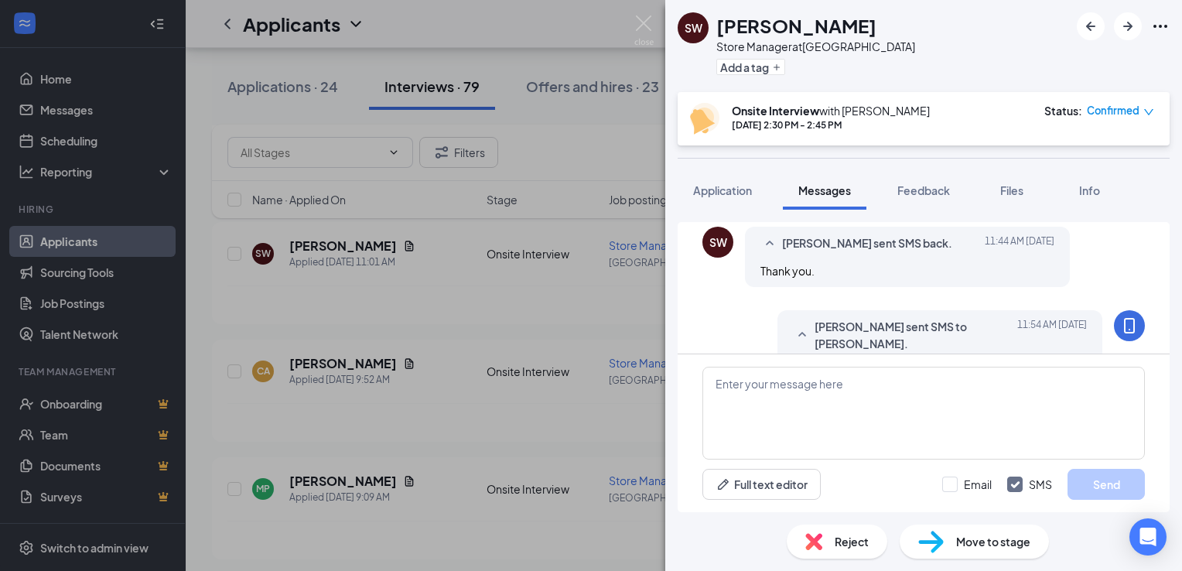
click at [547, 111] on div "[PERSON_NAME] White Store Manager at [GEOGRAPHIC_DATA] Add a tag Onsite Intervi…" at bounding box center [591, 285] width 1182 height 571
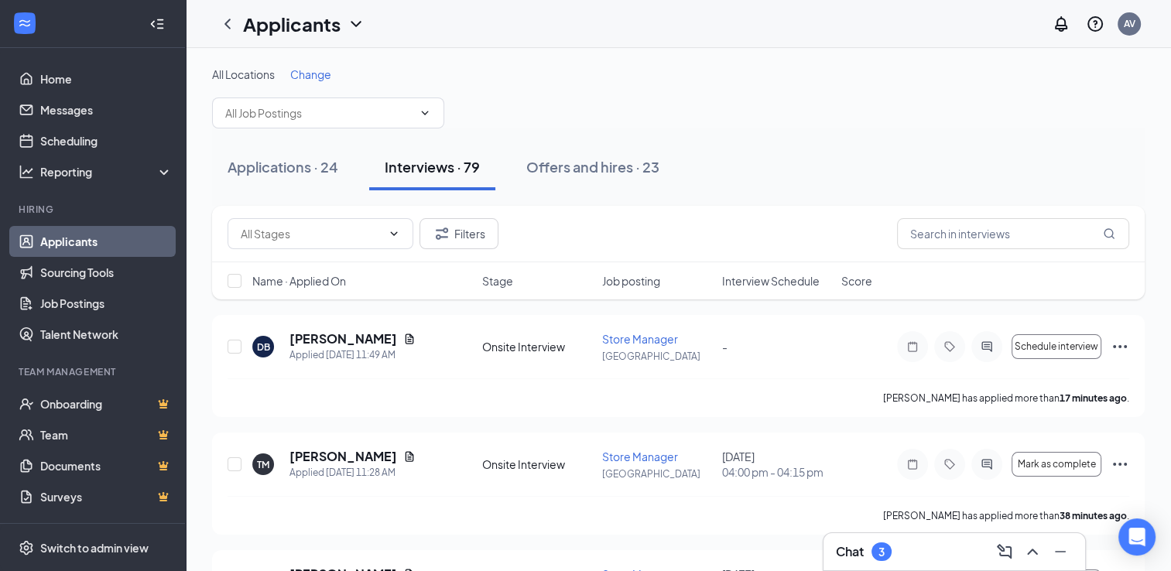
click at [802, 284] on span "Interview Schedule" at bounding box center [770, 280] width 98 height 15
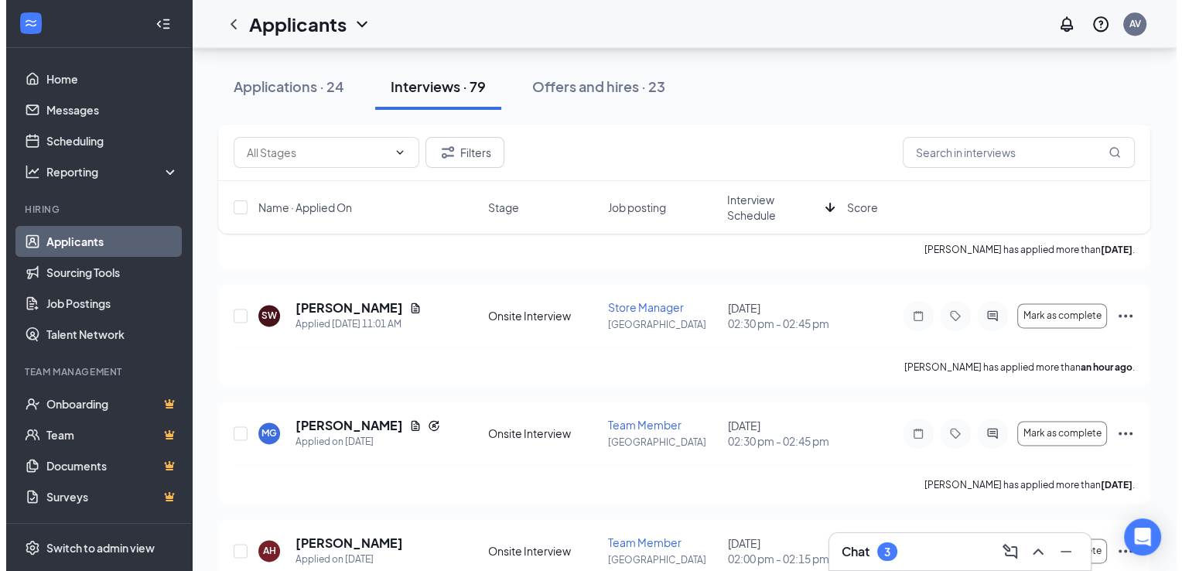
scroll to position [2167, 0]
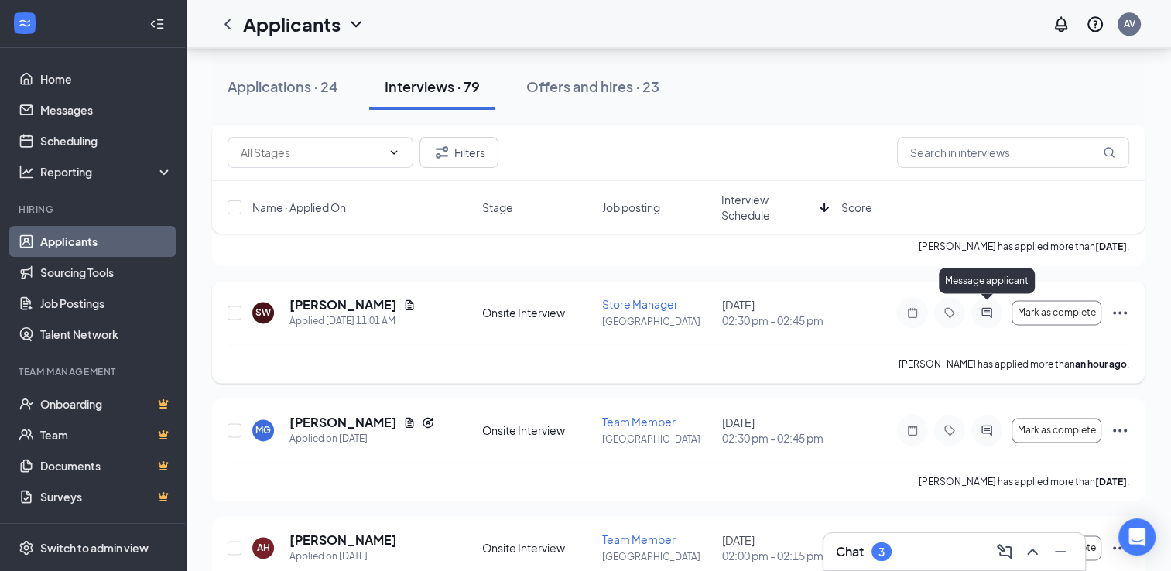
click at [988, 314] on icon "ActiveChat" at bounding box center [986, 312] width 19 height 12
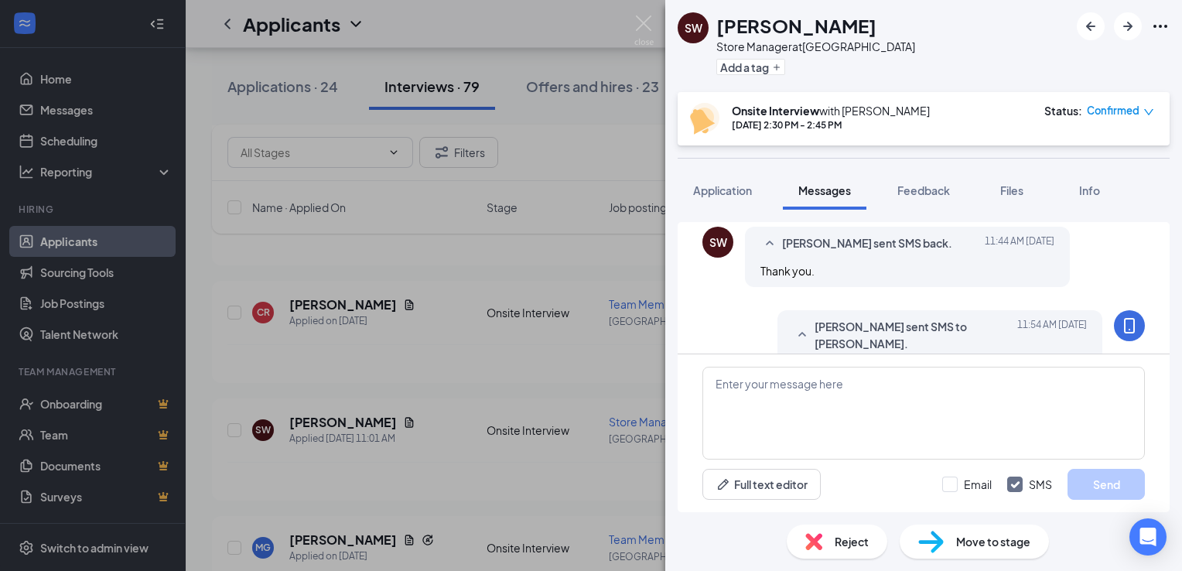
scroll to position [609, 0]
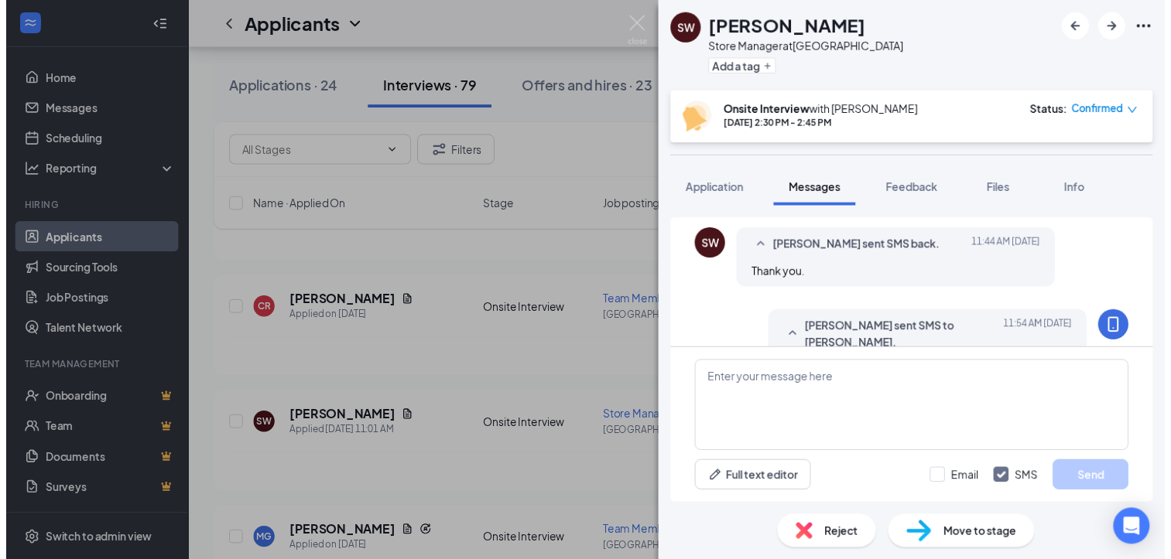
scroll to position [665, 0]
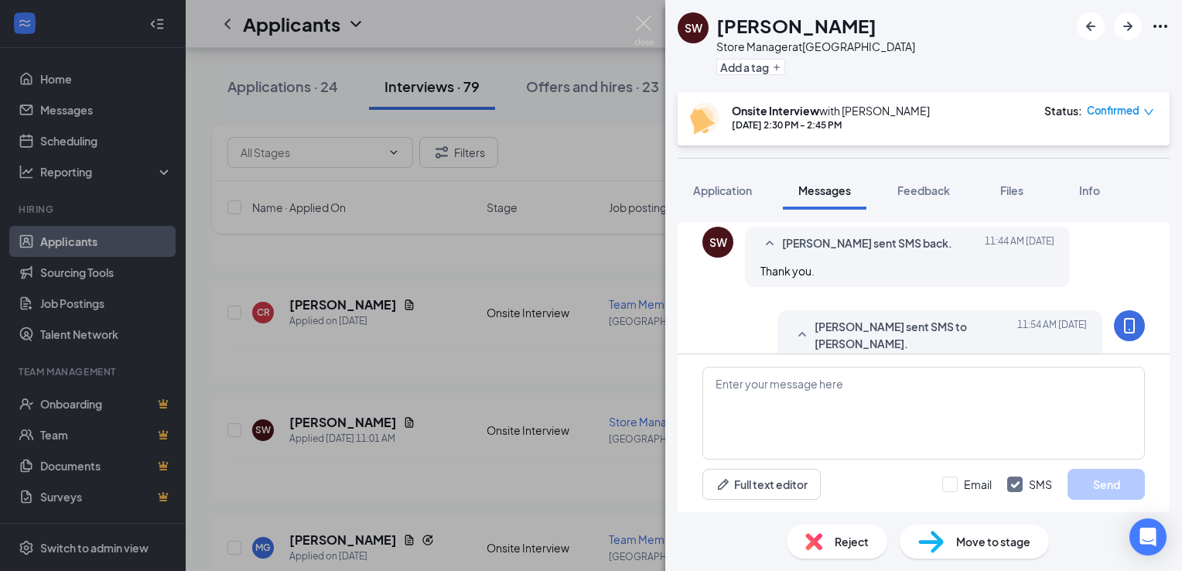
click at [628, 261] on div "[PERSON_NAME] White Store Manager at [GEOGRAPHIC_DATA] Add a tag Onsite Intervi…" at bounding box center [591, 285] width 1182 height 571
click at [523, 270] on div "[PERSON_NAME] White Store Manager at [GEOGRAPHIC_DATA] Add a tag Onsite Intervi…" at bounding box center [591, 285] width 1182 height 571
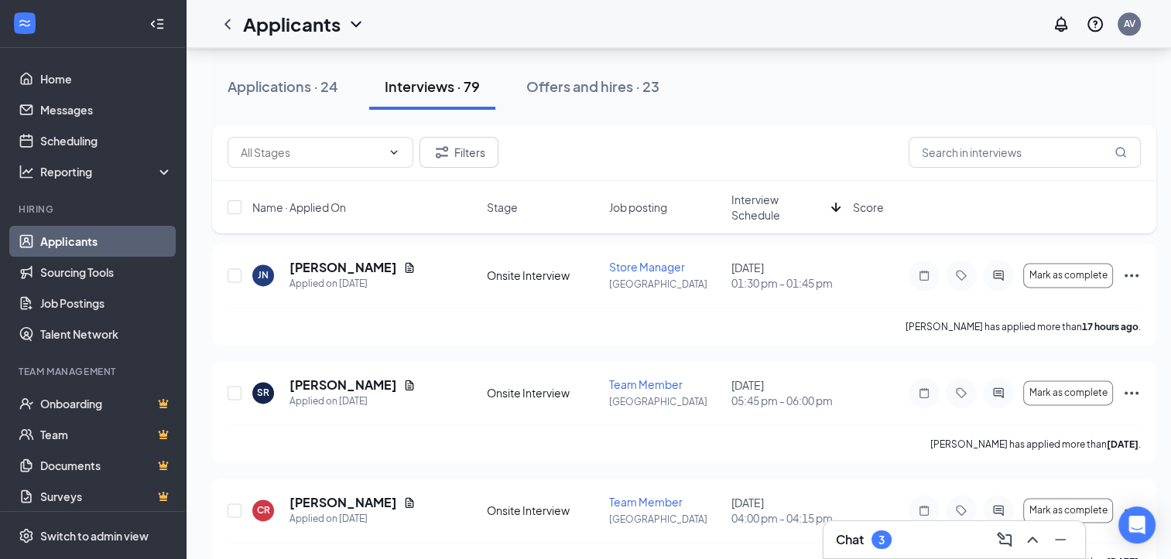
scroll to position [1962, 0]
